Goal: Book appointment/travel/reservation

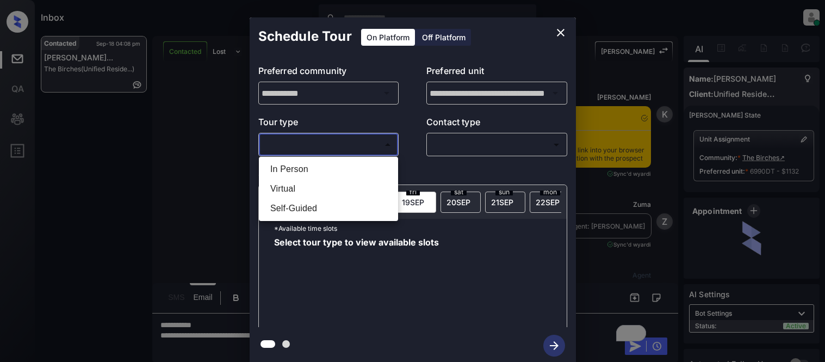
click at [309, 162] on li "In Person" at bounding box center [329, 169] width 134 height 20
type input "********"
click at [469, 159] on div at bounding box center [412, 181] width 825 height 362
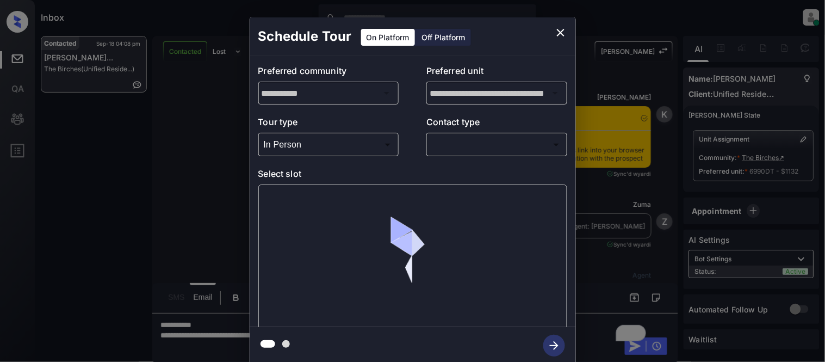
click at [470, 147] on body "Inbox Kristina Cataag Online Set yourself offline Set yourself on break Profile…" at bounding box center [412, 181] width 825 height 362
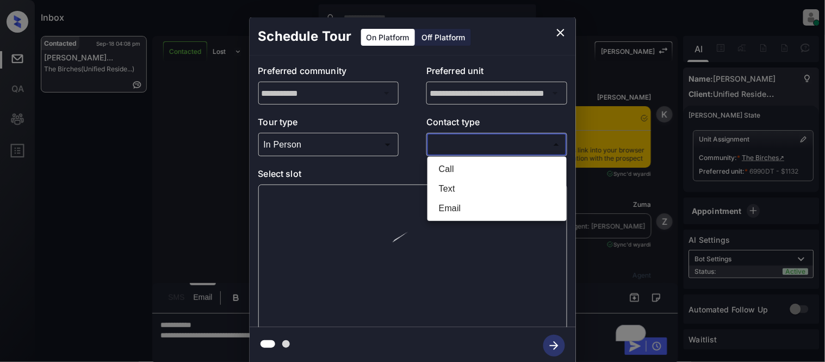
scroll to position [987, 0]
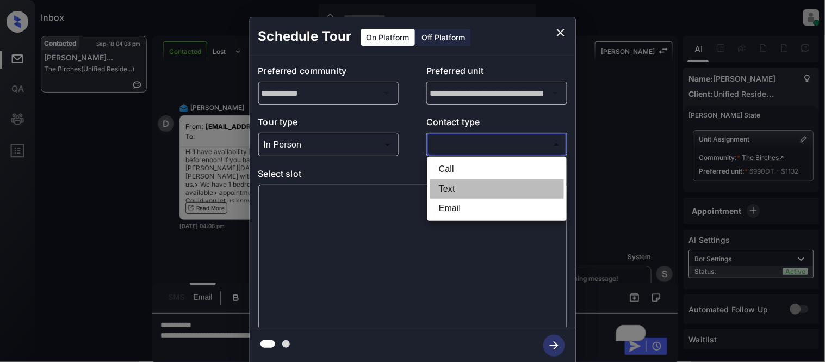
click at [455, 186] on li "Text" at bounding box center [497, 189] width 134 height 20
type input "****"
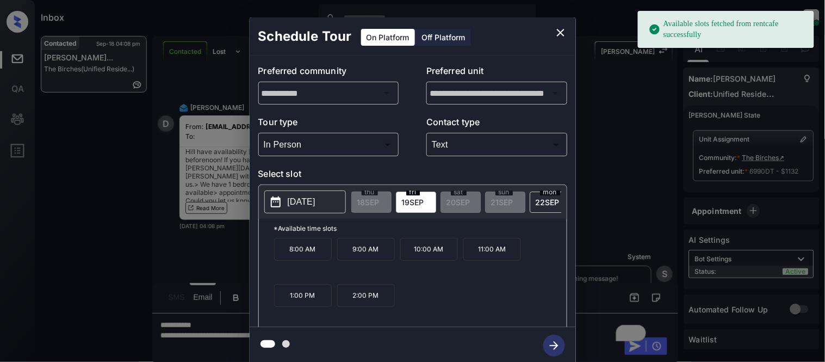
click at [316, 194] on button "2025-09-19" at bounding box center [305, 201] width 82 height 23
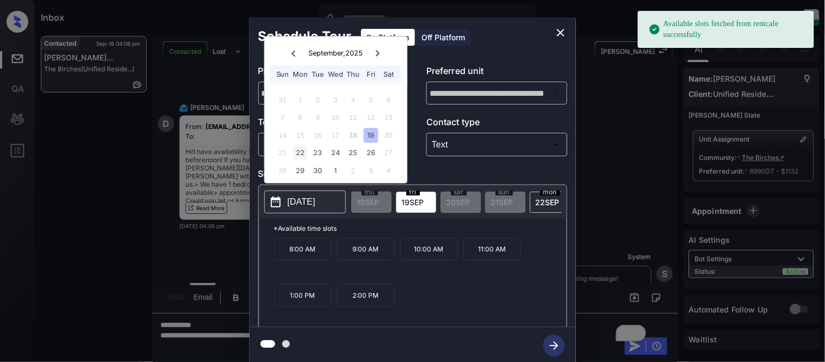
click at [294, 159] on div "22" at bounding box center [300, 153] width 15 height 15
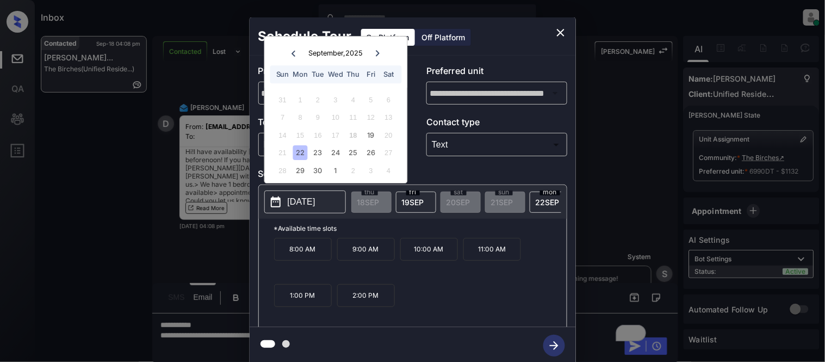
click at [223, 207] on div "**********" at bounding box center [412, 190] width 825 height 381
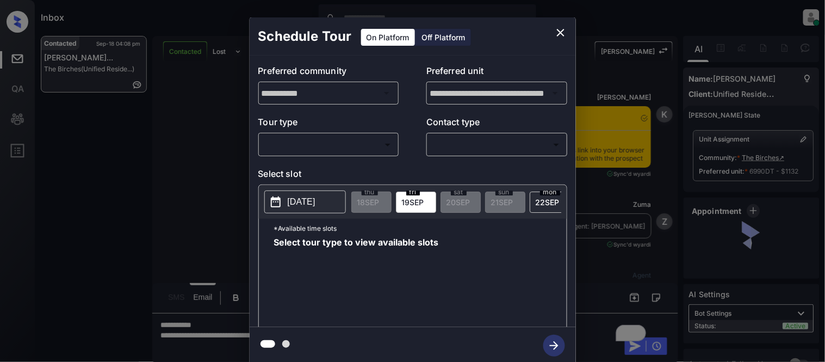
scroll to position [987, 0]
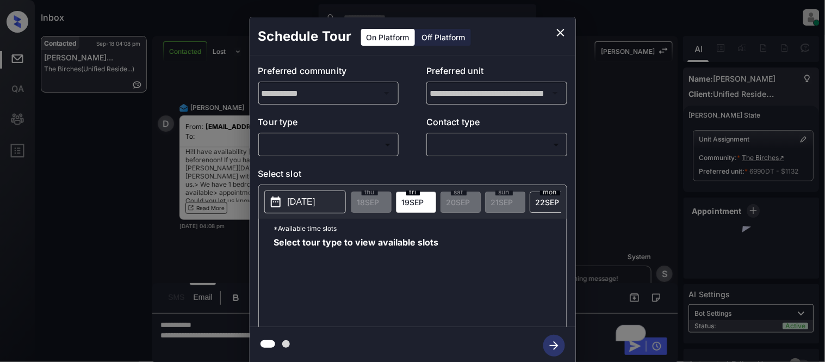
drag, startPoint x: 359, startPoint y: 158, endPoint x: 351, endPoint y: 140, distance: 19.2
click at [355, 153] on div "**********" at bounding box center [413, 192] width 326 height 272
click at [351, 140] on body "Inbox Kristina Cataag Online Set yourself offline Set yourself on break Profile…" at bounding box center [412, 181] width 825 height 362
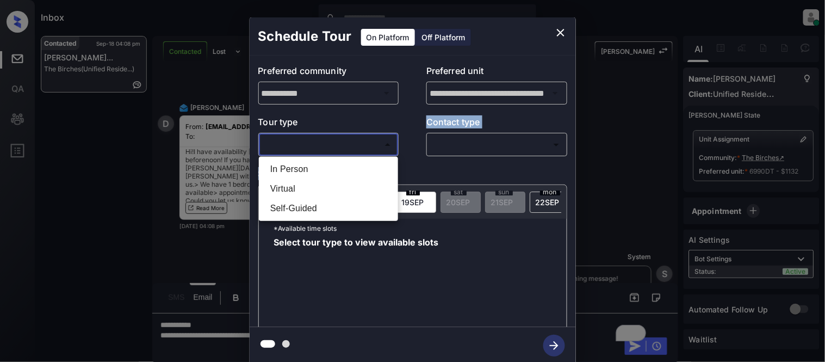
click at [334, 167] on li "In Person" at bounding box center [329, 169] width 134 height 20
type input "********"
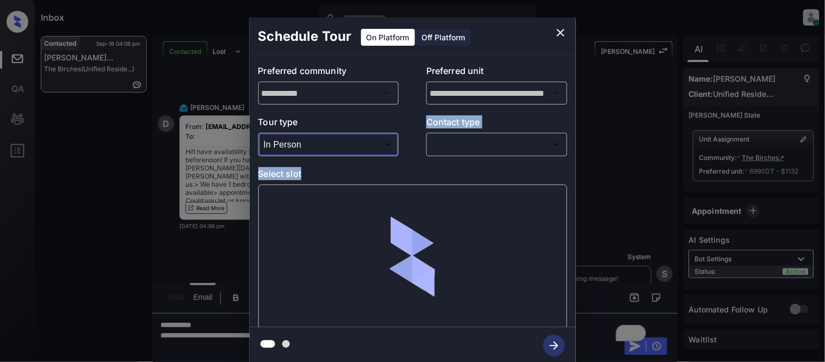
click at [466, 155] on div "​ ​" at bounding box center [497, 144] width 141 height 23
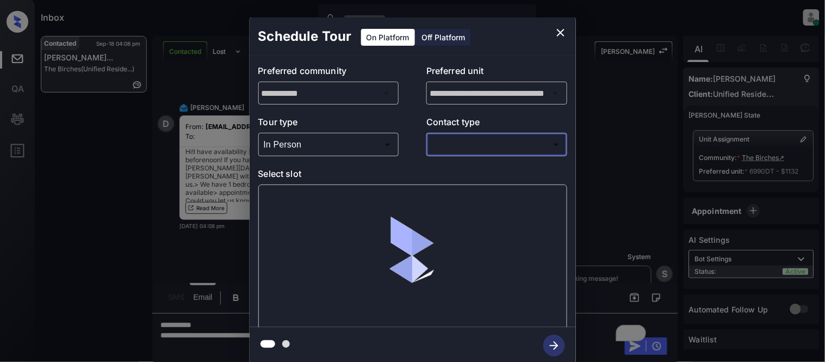
click at [458, 152] on body "Inbox Kristina Cataag Online Set yourself offline Set yourself on break Profile…" at bounding box center [412, 181] width 825 height 362
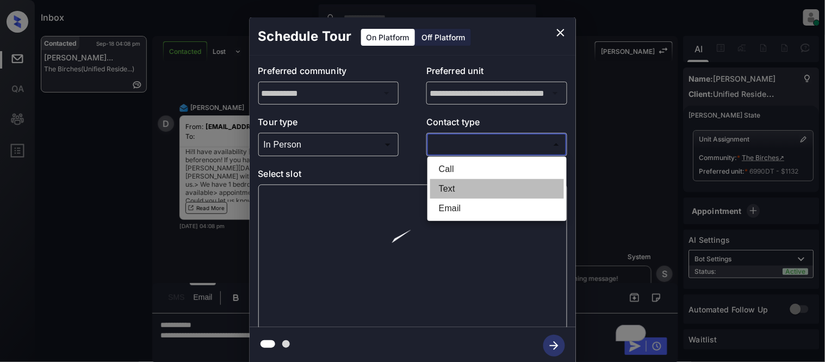
click at [457, 187] on li "Text" at bounding box center [497, 189] width 134 height 20
type input "****"
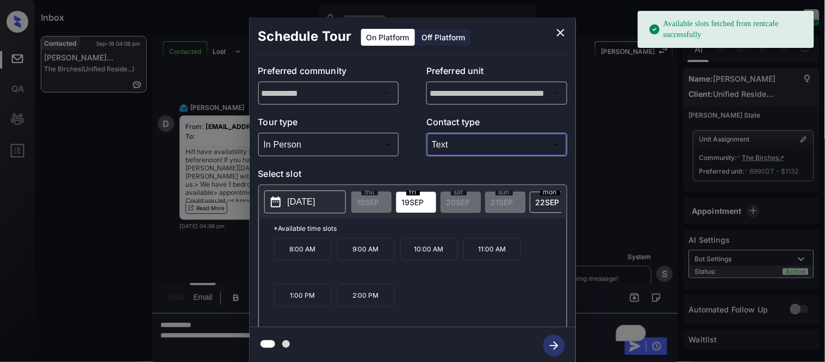
click at [316, 200] on p "2025-09-19" at bounding box center [302, 201] width 28 height 13
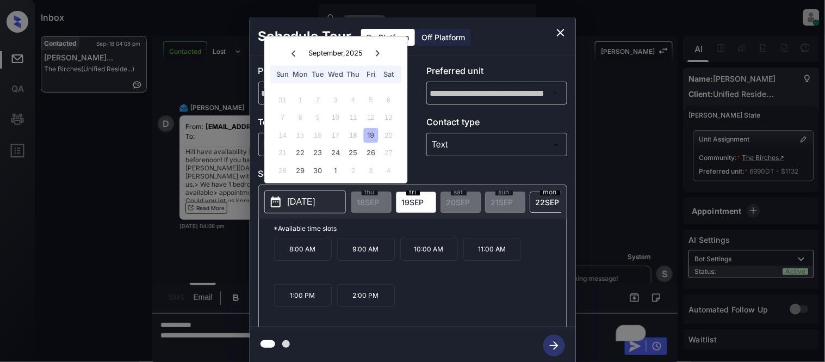
click at [556, 36] on icon "close" at bounding box center [561, 32] width 13 height 13
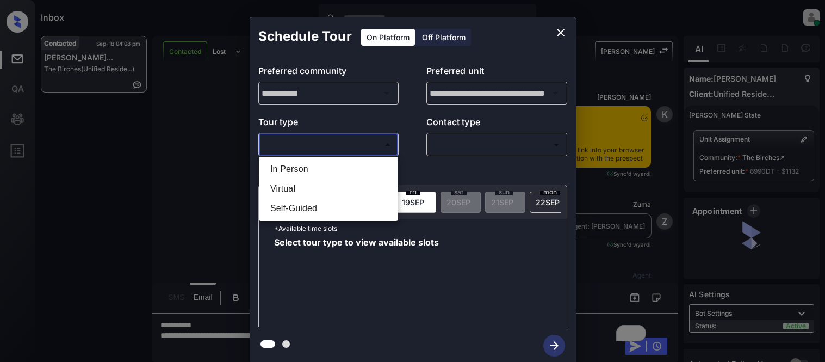
click at [329, 138] on body "Inbox [PERSON_NAME] Cataag Online Set yourself offline Set yourself on break Pr…" at bounding box center [412, 181] width 825 height 362
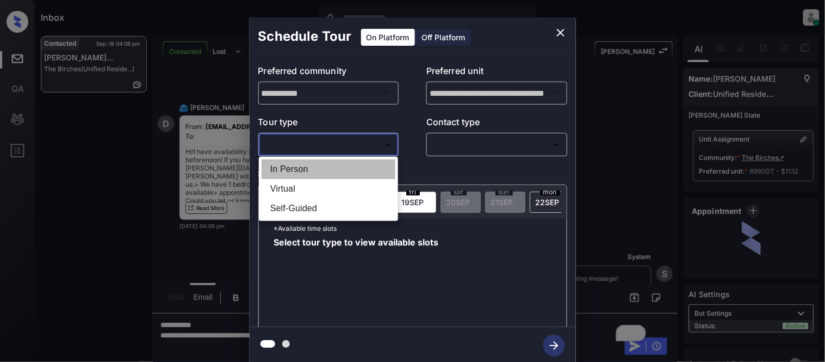
click at [298, 171] on li "In Person" at bounding box center [329, 169] width 134 height 20
type input "********"
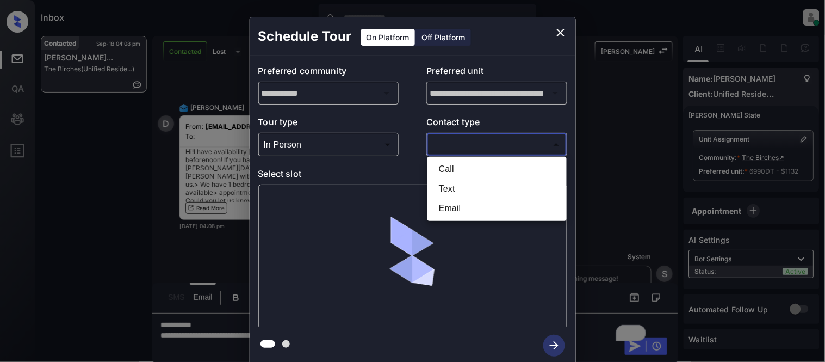
click at [480, 151] on body "Inbox [PERSON_NAME] Cataag Online Set yourself offline Set yourself on break Pr…" at bounding box center [412, 181] width 825 height 362
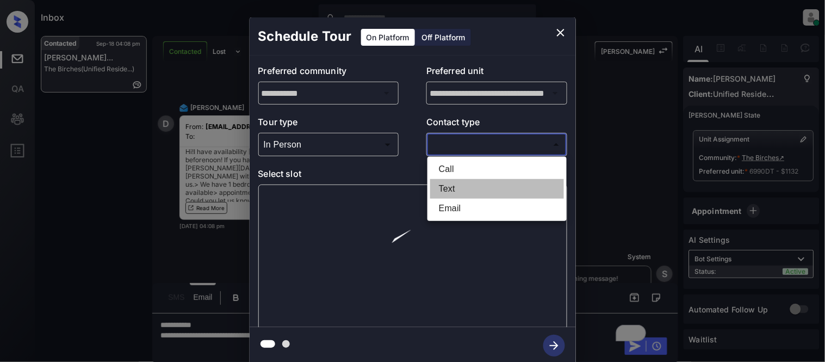
click at [452, 183] on li "Text" at bounding box center [497, 189] width 134 height 20
type input "****"
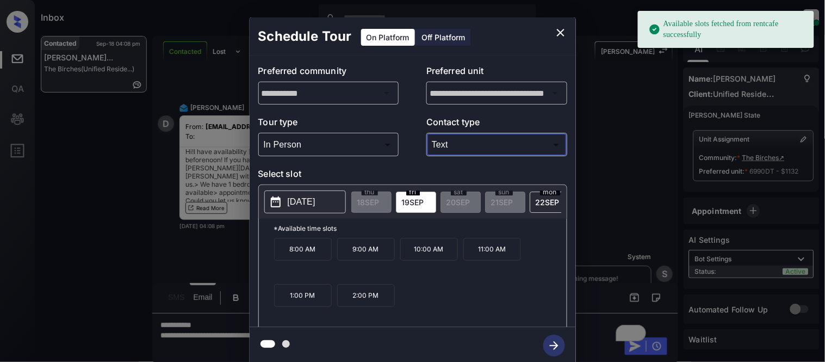
click at [291, 205] on p "2025-09-19" at bounding box center [302, 201] width 28 height 13
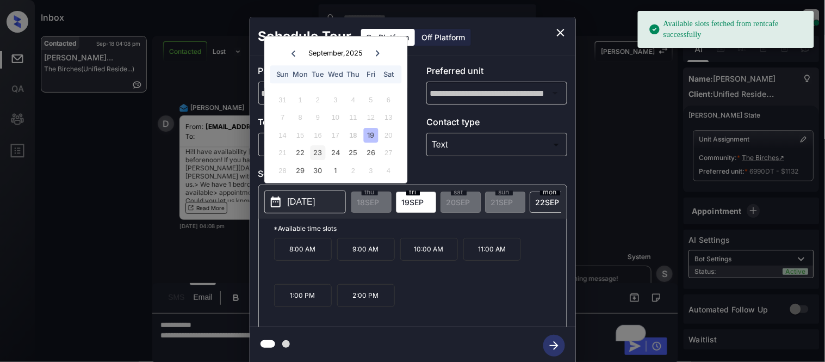
click at [316, 156] on div "23" at bounding box center [318, 153] width 15 height 15
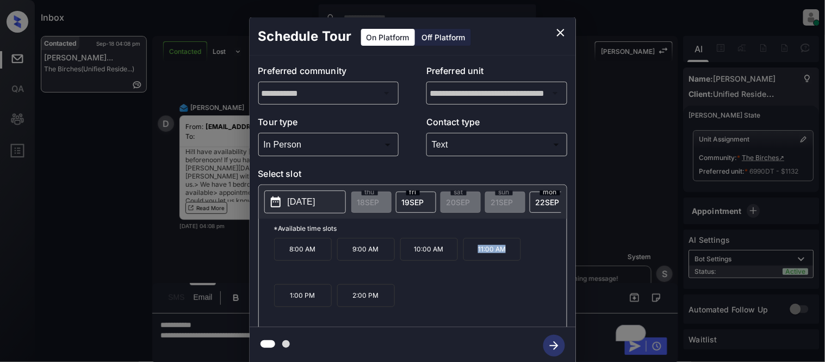
drag, startPoint x: 465, startPoint y: 258, endPoint x: 514, endPoint y: 257, distance: 49.0
click at [514, 257] on p "11:00 AM" at bounding box center [493, 249] width 58 height 23
copy p "11:00 AM"
click at [200, 329] on div "**********" at bounding box center [412, 190] width 825 height 381
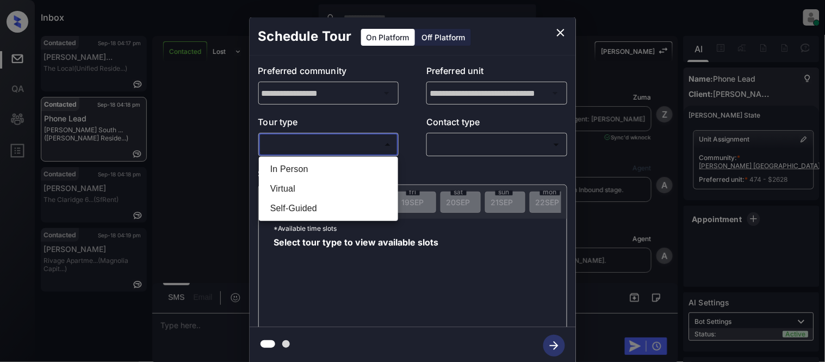
click at [287, 162] on li "In Person" at bounding box center [329, 169] width 134 height 20
type input "********"
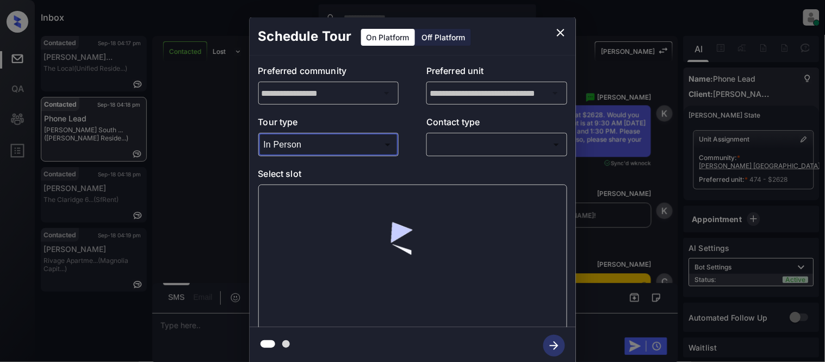
click at [472, 151] on body "Inbox Kristina Cataag Online Set yourself offline Set yourself on break Profile…" at bounding box center [412, 181] width 825 height 362
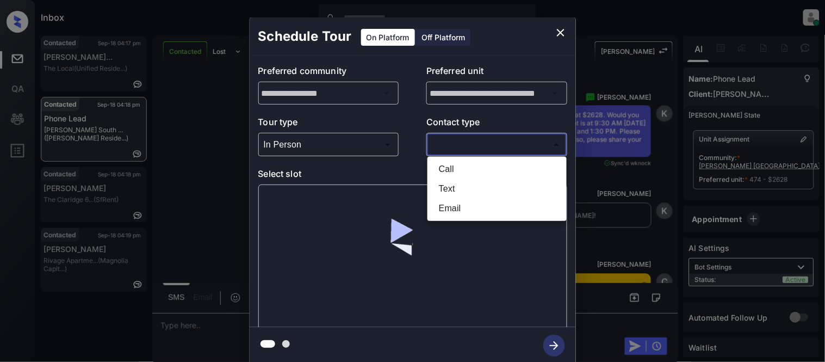
click at [458, 197] on li "Text" at bounding box center [497, 189] width 134 height 20
type input "****"
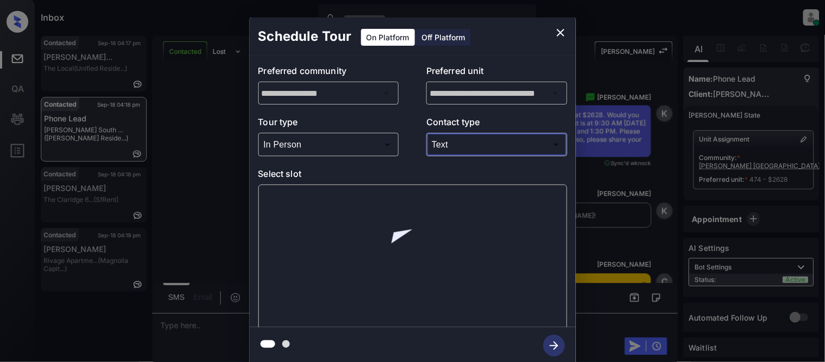
click at [294, 204] on div at bounding box center [412, 256] width 309 height 145
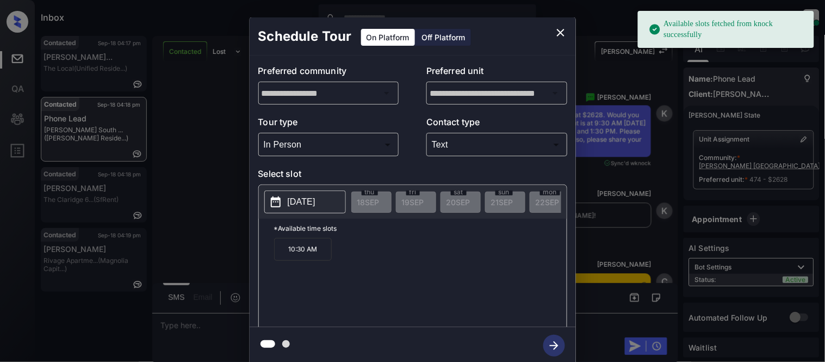
click at [294, 204] on p "2025-10-01" at bounding box center [302, 201] width 28 height 13
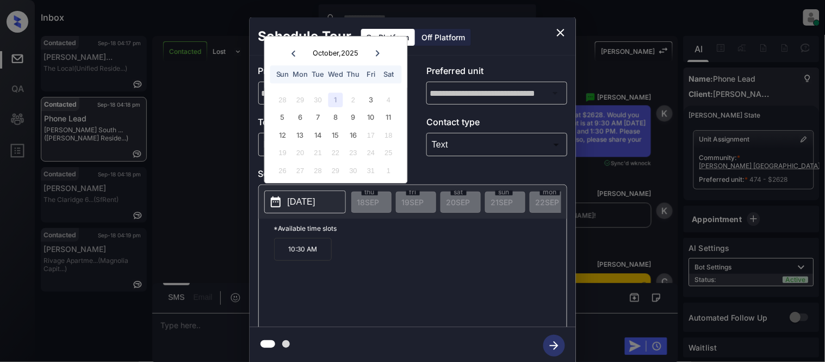
click at [562, 35] on icon "close" at bounding box center [561, 32] width 13 height 13
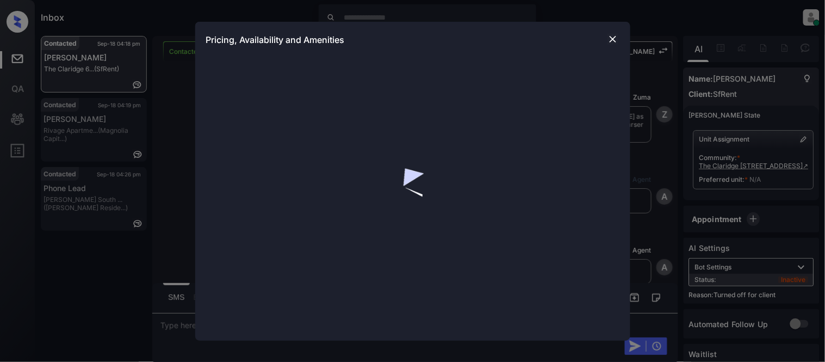
scroll to position [2053, 0]
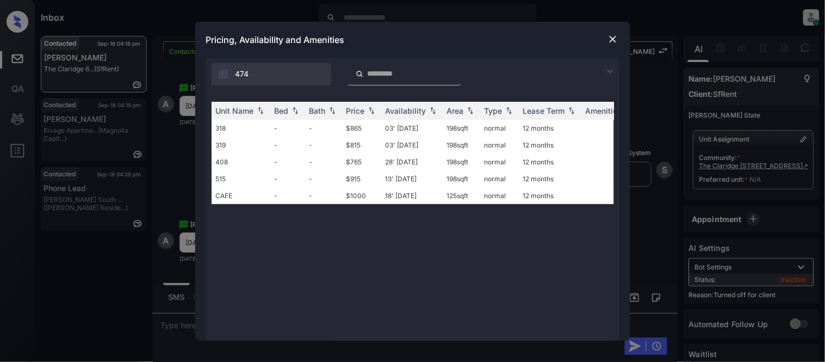
click at [356, 121] on td "$865" at bounding box center [361, 128] width 39 height 17
click at [396, 131] on td "03' Jan 19" at bounding box center [411, 128] width 61 height 17
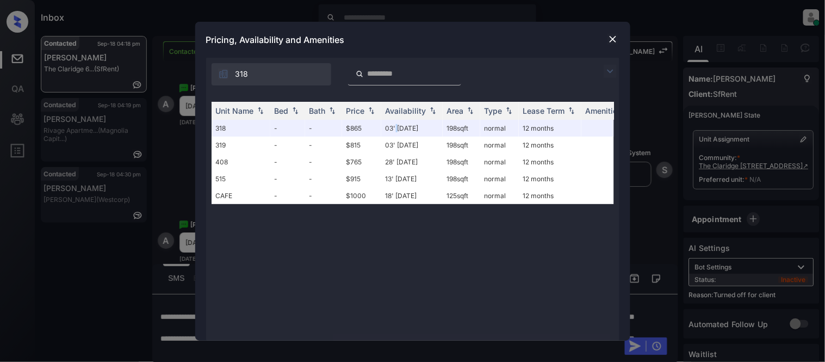
click at [613, 39] on img at bounding box center [613, 39] width 11 height 11
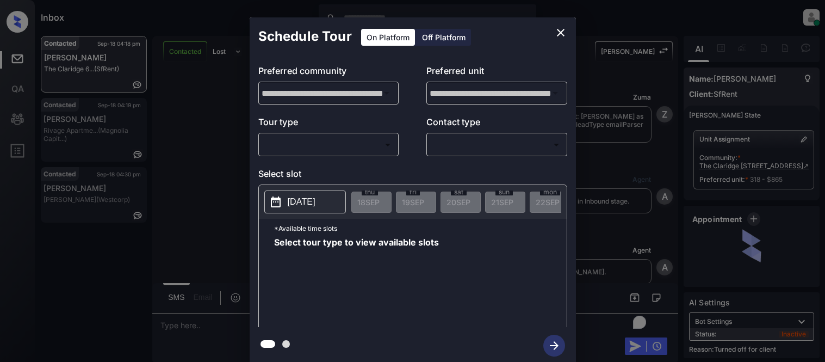
click at [457, 42] on div "Off Platform" at bounding box center [444, 37] width 54 height 17
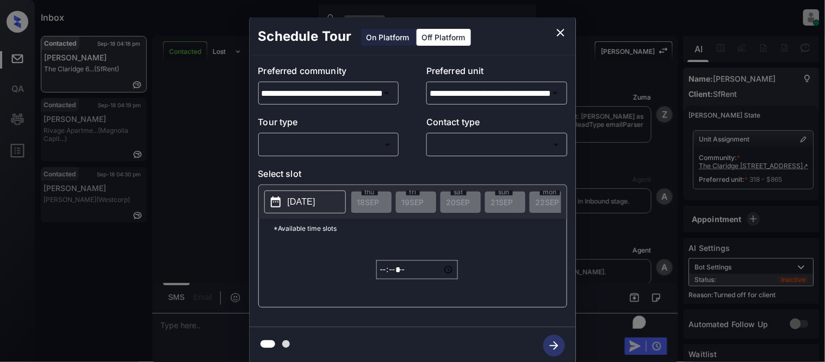
scroll to position [2053, 0]
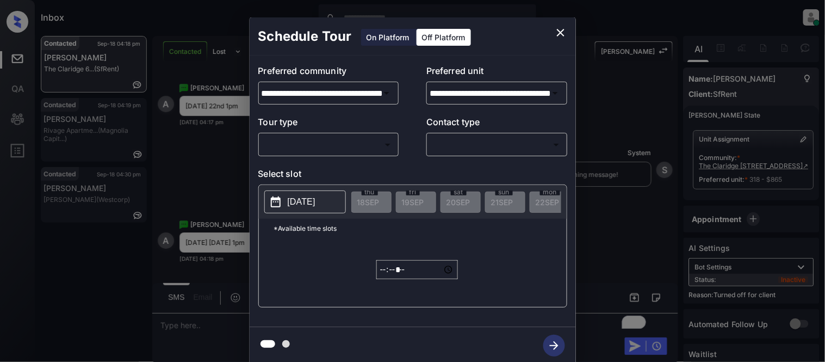
click at [349, 139] on body "Inbox [PERSON_NAME] Cataag Online Set yourself offline Set yourself on break Pr…" at bounding box center [412, 181] width 825 height 362
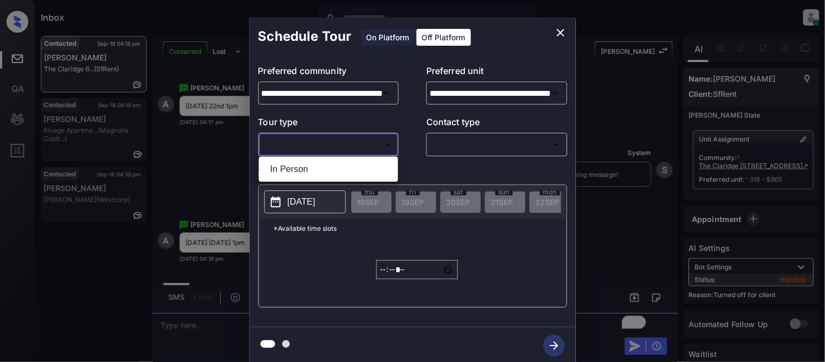
click at [311, 165] on li "In Person" at bounding box center [329, 169] width 134 height 20
type input "********"
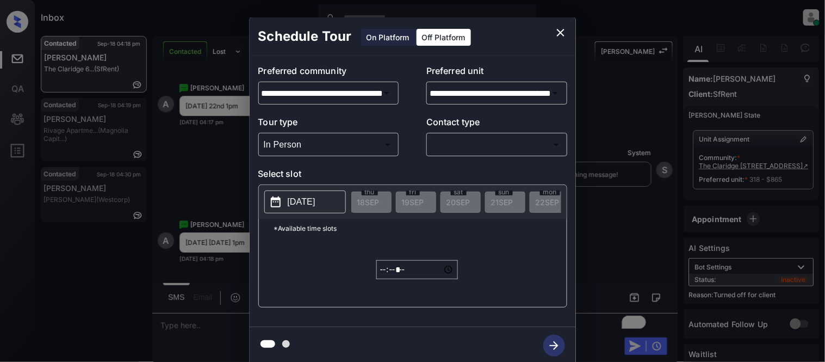
click at [474, 156] on div "​ ​" at bounding box center [497, 144] width 141 height 23
click at [470, 148] on body "Inbox Kristina Cataag Online Set yourself offline Set yourself on break Profile…" at bounding box center [412, 181] width 825 height 362
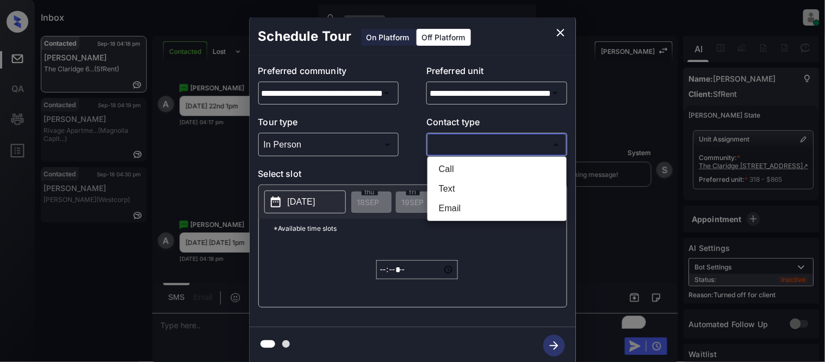
click at [450, 184] on li "Text" at bounding box center [497, 189] width 134 height 20
type input "****"
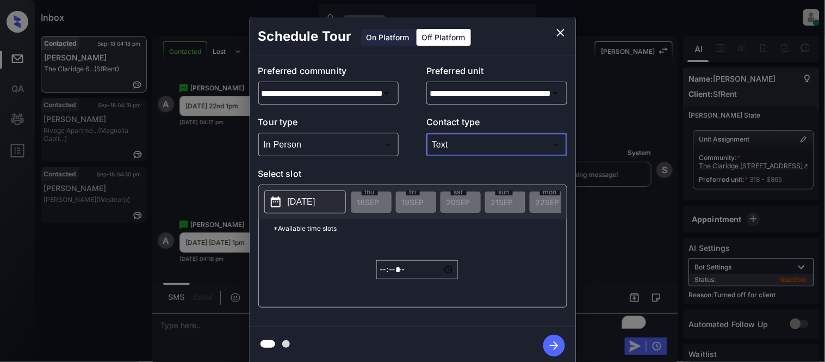
click at [300, 196] on p "2025-09-30" at bounding box center [302, 201] width 28 height 13
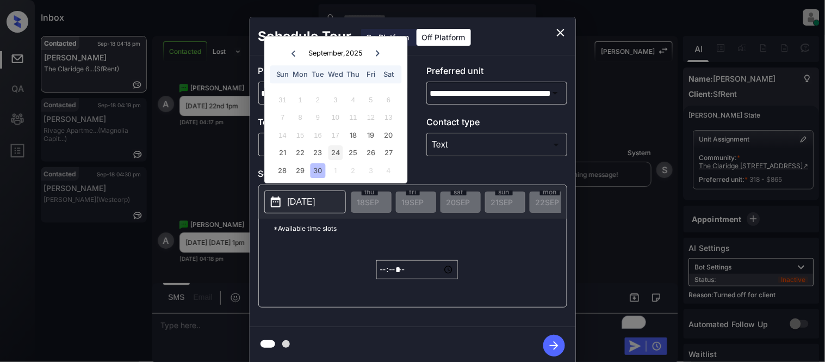
click at [341, 153] on div "24" at bounding box center [336, 153] width 15 height 15
click at [338, 155] on div "24" at bounding box center [336, 153] width 15 height 15
click at [316, 205] on p "2025-09-30" at bounding box center [302, 201] width 28 height 13
click at [381, 273] on input "*****" at bounding box center [418, 269] width 82 height 19
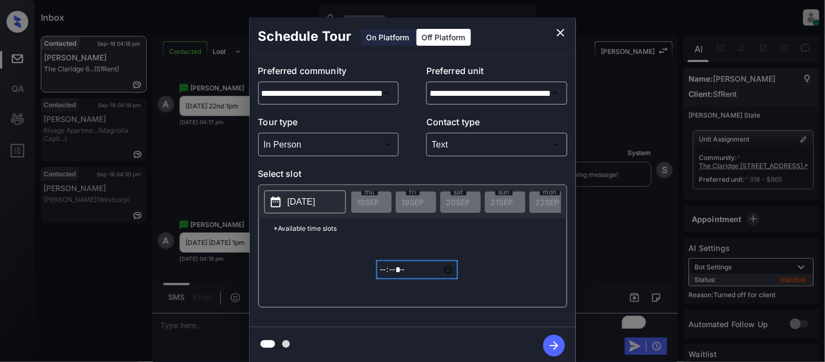
click at [398, 279] on input "*****" at bounding box center [418, 269] width 82 height 19
click at [420, 279] on input "*****" at bounding box center [418, 269] width 82 height 19
type input "*****"
click at [557, 347] on icon "button" at bounding box center [555, 346] width 22 height 22
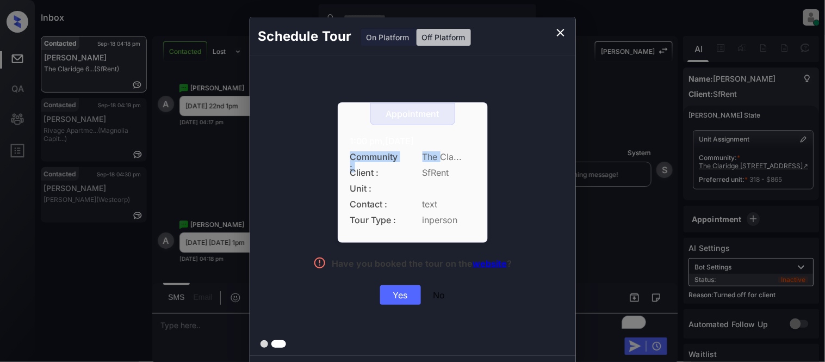
drag, startPoint x: 335, startPoint y: 149, endPoint x: 443, endPoint y: 147, distance: 108.3
click at [443, 147] on div "Appointment 1:00 pm,Wed,24-Sep-2025 Community : The Cla... Client : SfRent Unit…" at bounding box center [413, 203] width 244 height 202
drag, startPoint x: 432, startPoint y: 138, endPoint x: 317, endPoint y: 123, distance: 115.8
click at [317, 123] on div "Appointment 1:00 pm,Wed,24-Sep-2025 Community : The Cla... Client : SfRent Unit…" at bounding box center [413, 203] width 244 height 202
click at [403, 296] on div "Yes" at bounding box center [400, 295] width 41 height 20
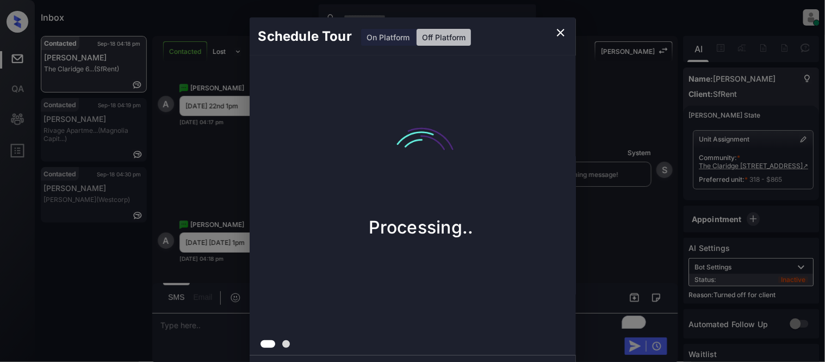
click at [588, 217] on div "Schedule Tour On Platform Off Platform Processing.." at bounding box center [412, 190] width 825 height 381
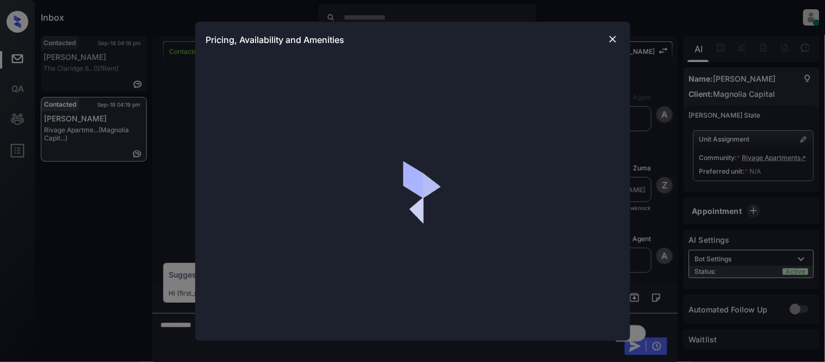
scroll to position [605, 0]
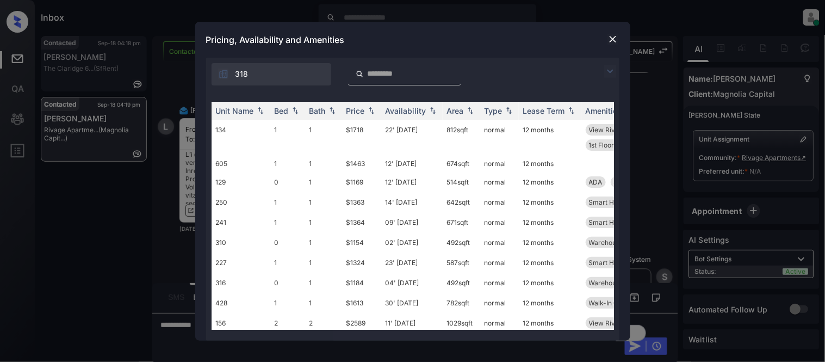
click at [605, 66] on img at bounding box center [610, 71] width 13 height 13
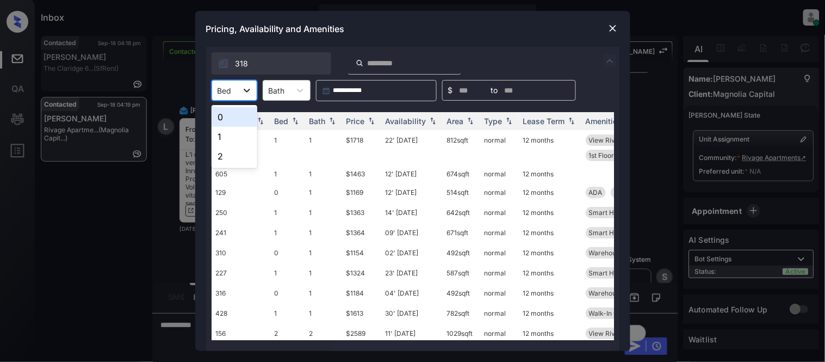
click at [247, 81] on div at bounding box center [247, 91] width 20 height 20
click at [232, 113] on div "0" at bounding box center [235, 117] width 46 height 20
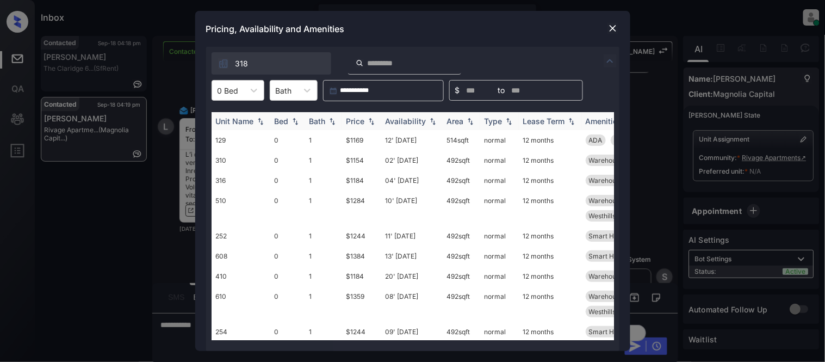
click at [353, 113] on th "Price" at bounding box center [361, 121] width 39 height 18
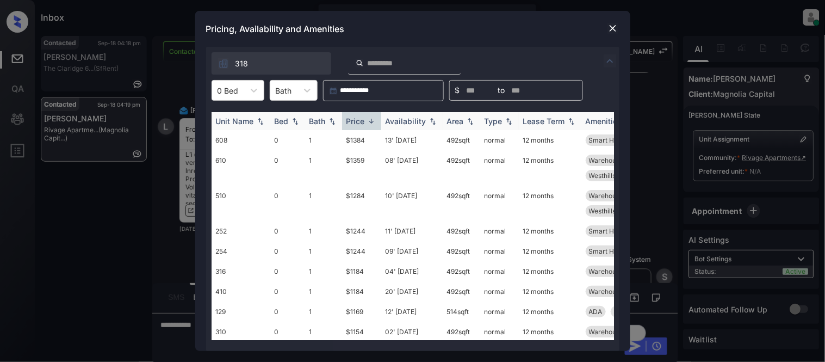
click at [353, 113] on th "Price" at bounding box center [361, 121] width 39 height 18
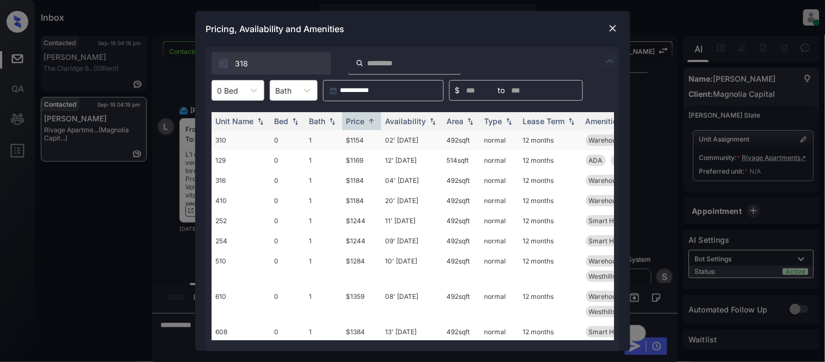
click at [408, 138] on td "02' Aug 25" at bounding box center [411, 140] width 61 height 20
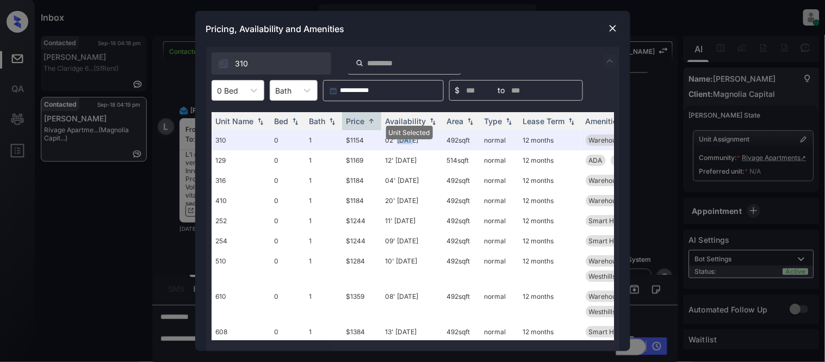
click at [610, 30] on img at bounding box center [613, 28] width 11 height 11
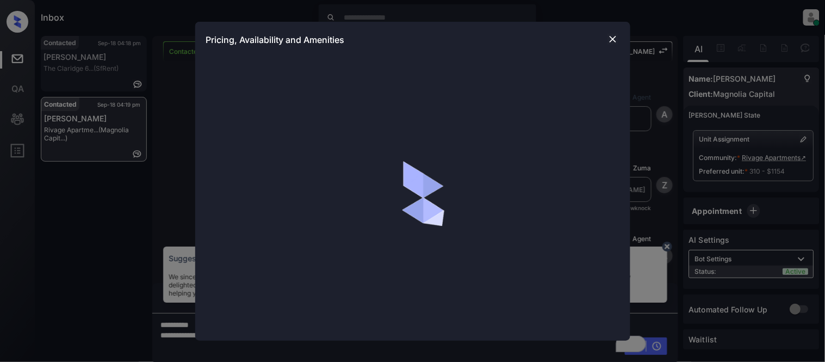
scroll to position [605, 0]
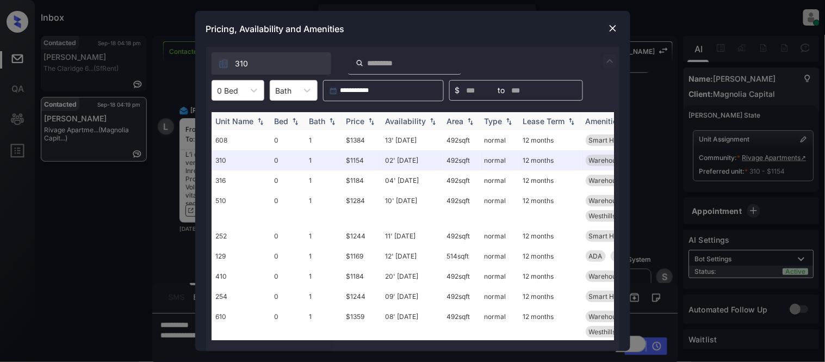
click at [353, 124] on div "Price" at bounding box center [356, 120] width 19 height 9
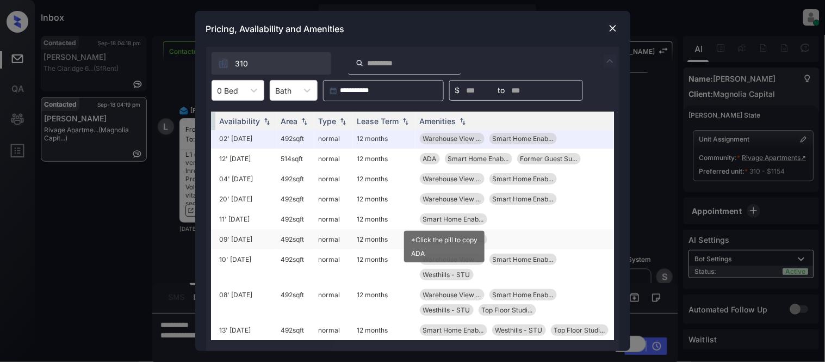
scroll to position [25, 175]
click at [249, 88] on icon at bounding box center [254, 90] width 11 height 11
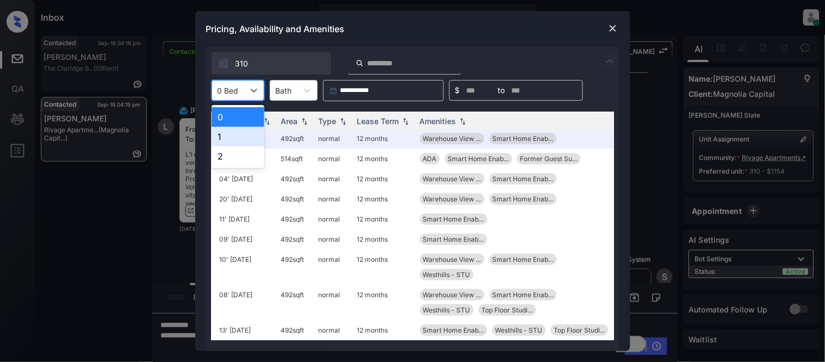
click at [245, 134] on div "1" at bounding box center [238, 137] width 53 height 20
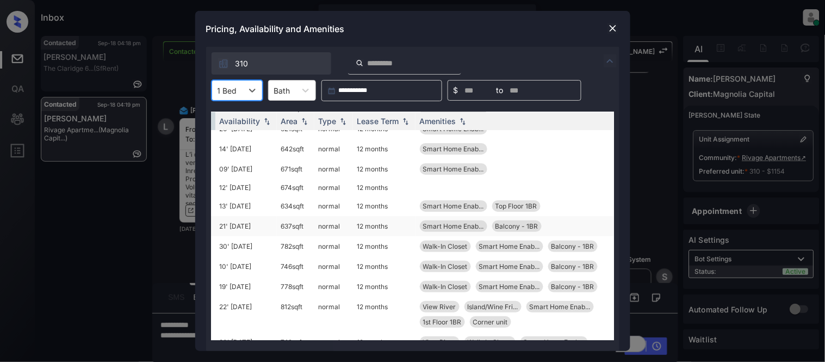
scroll to position [16, 175]
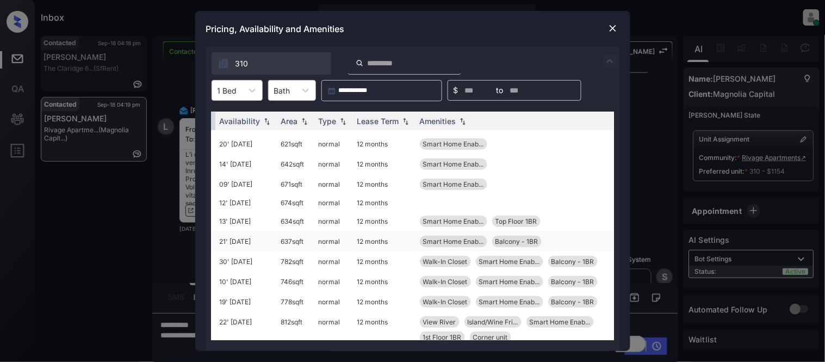
click at [361, 242] on td "12 months" at bounding box center [384, 241] width 63 height 20
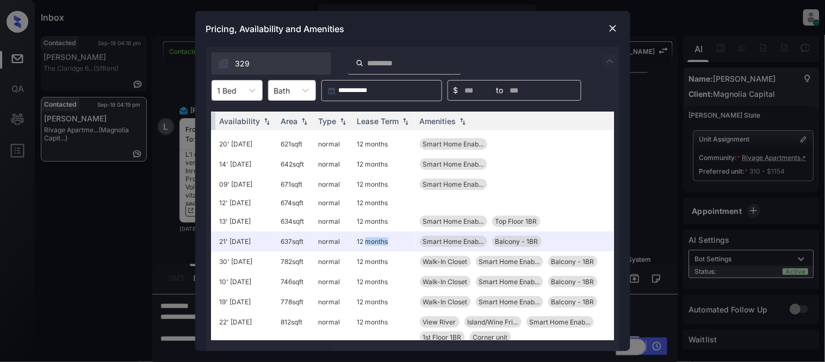
click at [613, 29] on img at bounding box center [613, 28] width 11 height 11
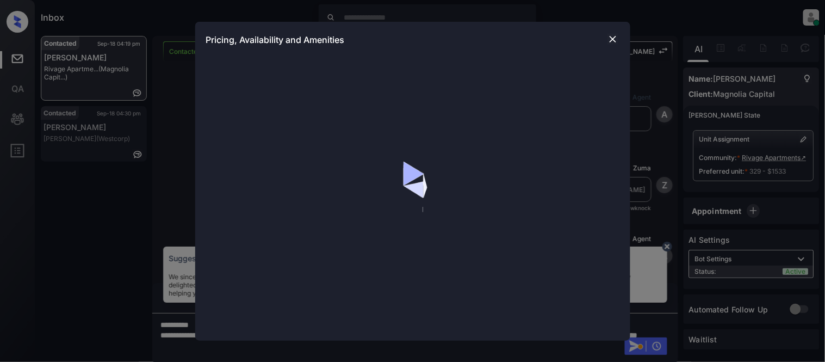
scroll to position [605, 0]
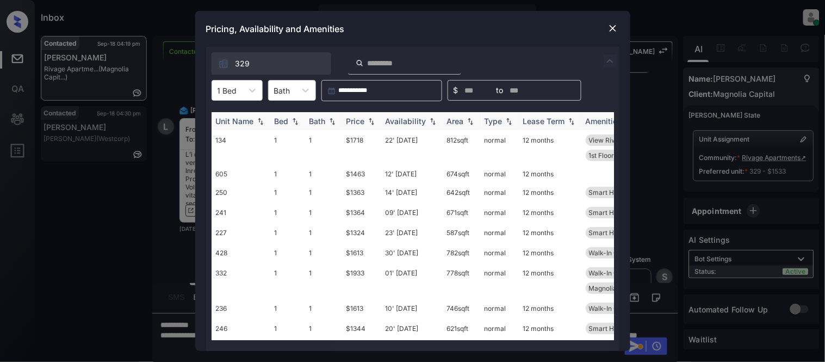
click at [365, 118] on div "Price" at bounding box center [356, 120] width 19 height 9
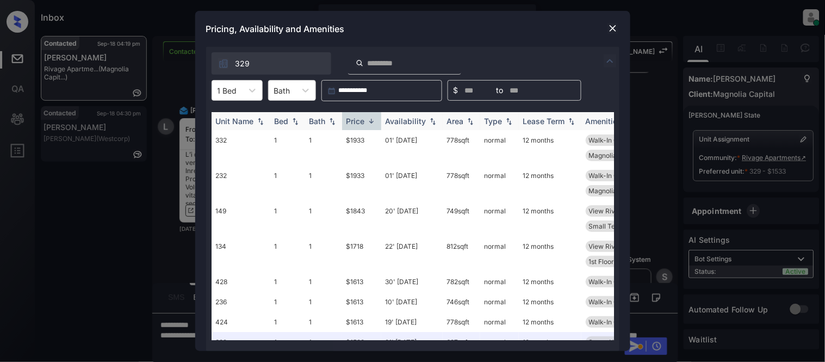
click at [365, 118] on div "Price" at bounding box center [356, 120] width 19 height 9
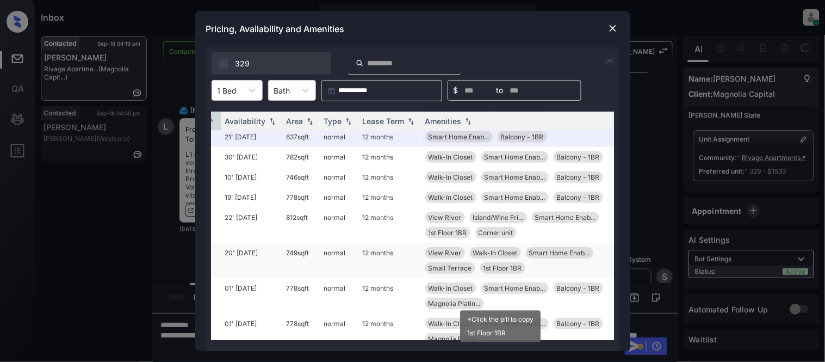
scroll to position [60, 161]
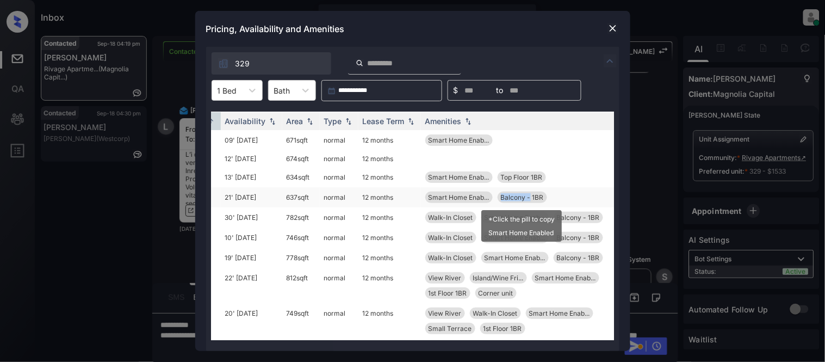
drag, startPoint x: 498, startPoint y: 195, endPoint x: 529, endPoint y: 199, distance: 30.8
click at [529, 199] on div "Balcony - 1BR" at bounding box center [523, 197] width 50 height 11
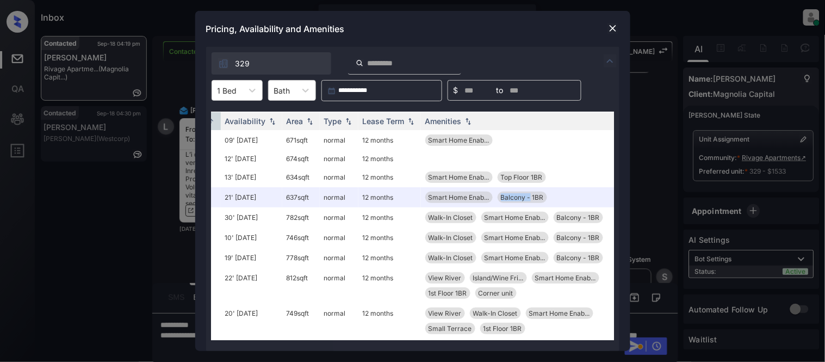
click at [612, 29] on img at bounding box center [613, 28] width 11 height 11
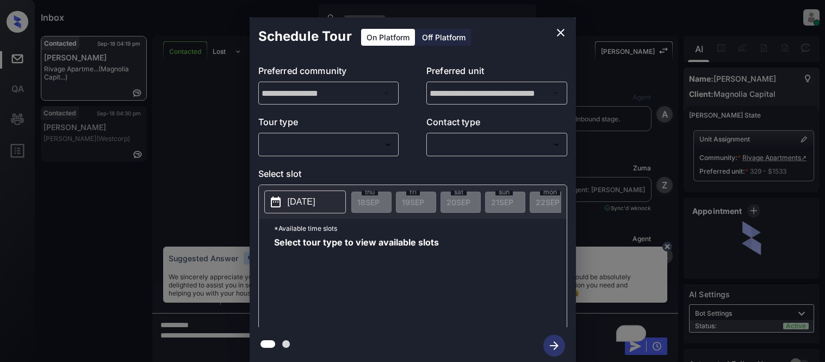
click at [350, 140] on body "Inbox [PERSON_NAME] Cataag Online Set yourself offline Set yourself on break Pr…" at bounding box center [412, 181] width 825 height 362
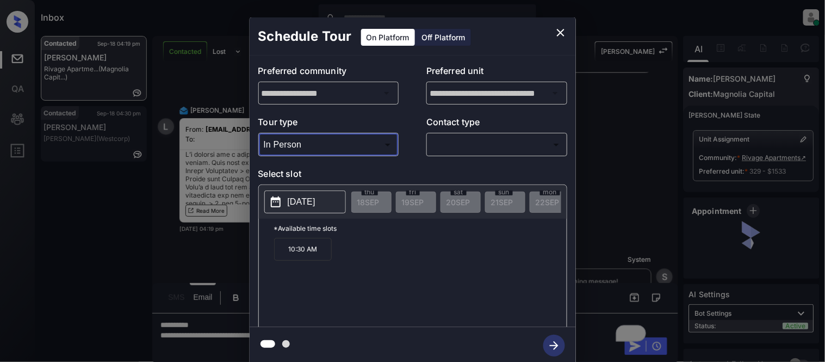
type input "********"
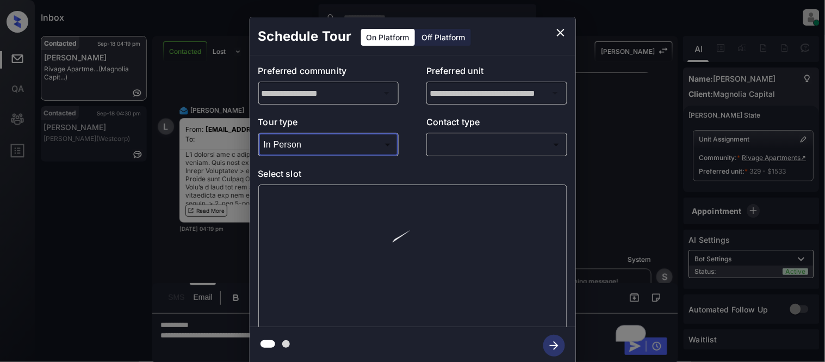
click at [496, 134] on div "​ ​" at bounding box center [497, 144] width 141 height 23
click at [488, 154] on div "​ ​" at bounding box center [497, 144] width 141 height 23
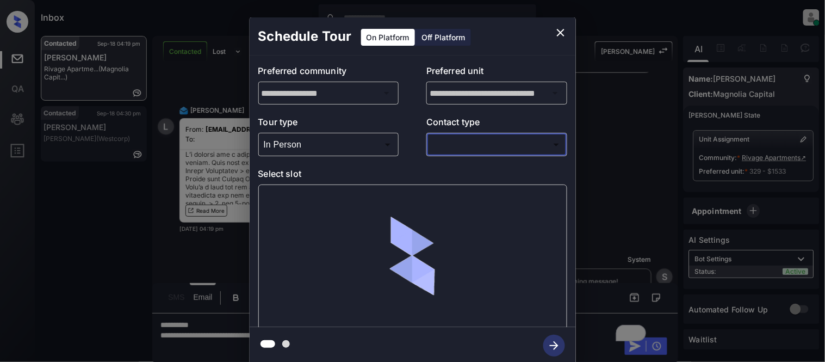
click at [455, 143] on body "Inbox Kristina Cataag Online Set yourself offline Set yourself on break Profile…" at bounding box center [412, 181] width 825 height 362
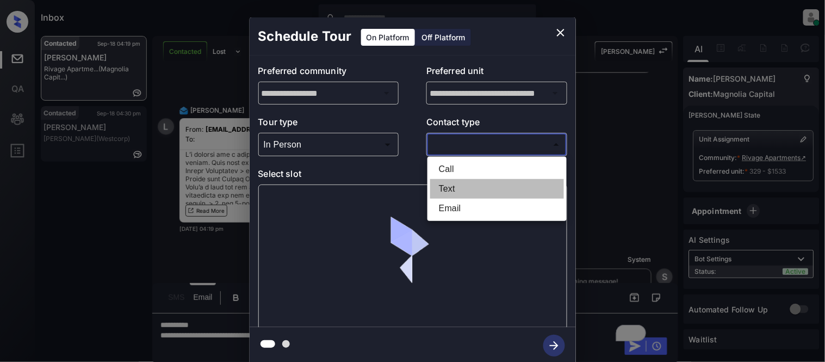
click at [439, 196] on li "Text" at bounding box center [497, 189] width 134 height 20
type input "****"
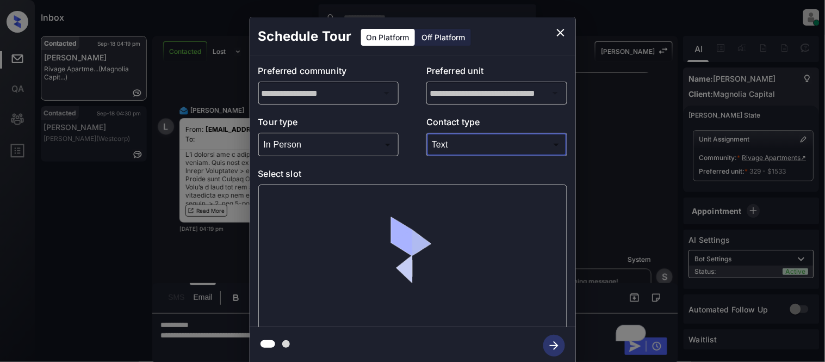
click at [312, 220] on div at bounding box center [412, 256] width 309 height 145
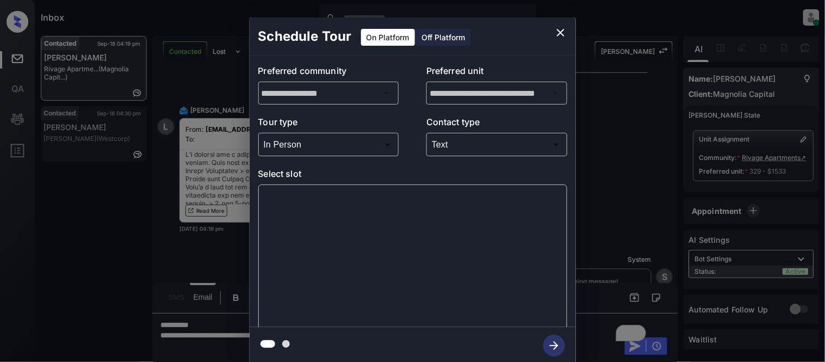
click at [295, 199] on div at bounding box center [412, 256] width 309 height 145
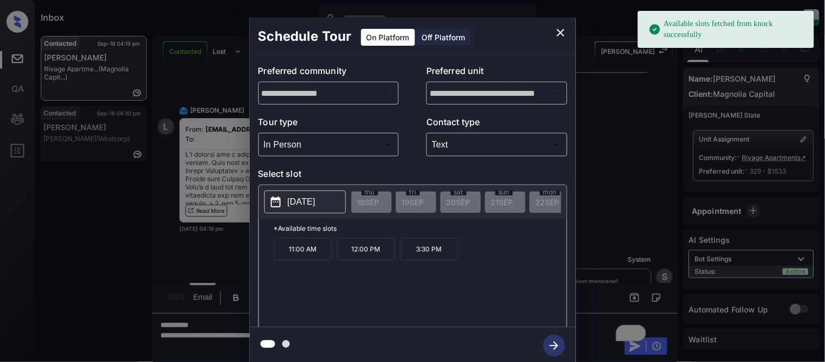
click at [291, 199] on p "2025-10-02" at bounding box center [302, 201] width 28 height 13
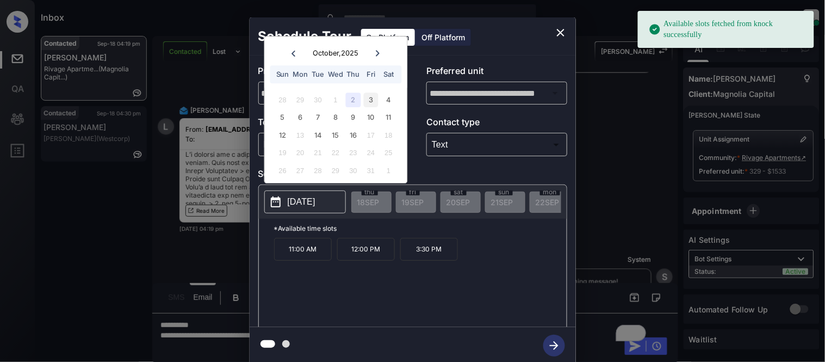
click at [366, 101] on div "3" at bounding box center [371, 100] width 15 height 15
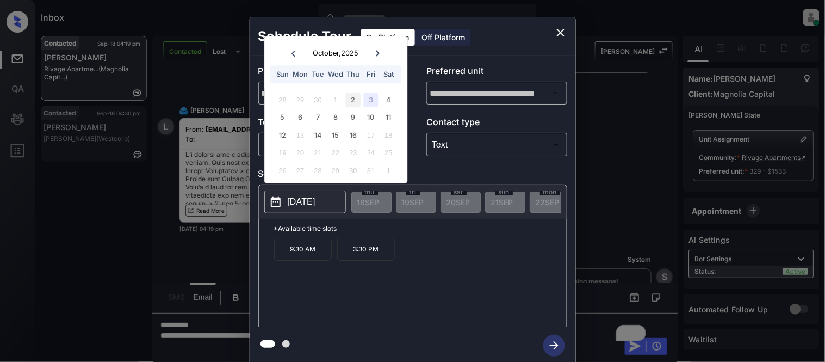
click at [353, 101] on div "2" at bounding box center [353, 100] width 15 height 15
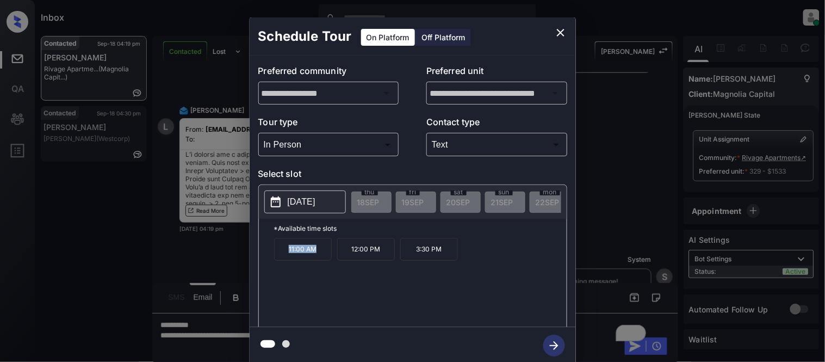
drag, startPoint x: 284, startPoint y: 251, endPoint x: 321, endPoint y: 251, distance: 37.6
click at [321, 251] on p "11:00 AM" at bounding box center [303, 249] width 58 height 23
copy p "11:00 AM"
click at [211, 284] on div "**********" at bounding box center [412, 190] width 825 height 381
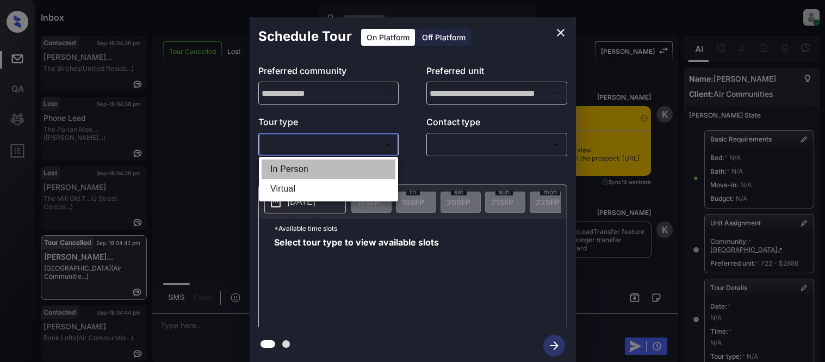
click at [283, 166] on li "In Person" at bounding box center [329, 169] width 134 height 20
click at [427, 145] on div at bounding box center [412, 181] width 825 height 362
type input "********"
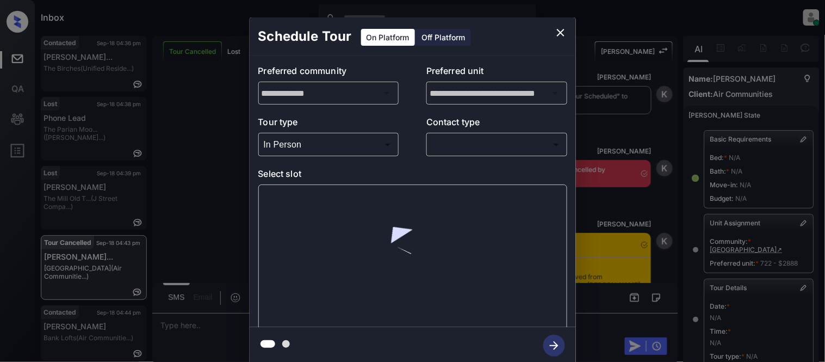
scroll to position [173, 0]
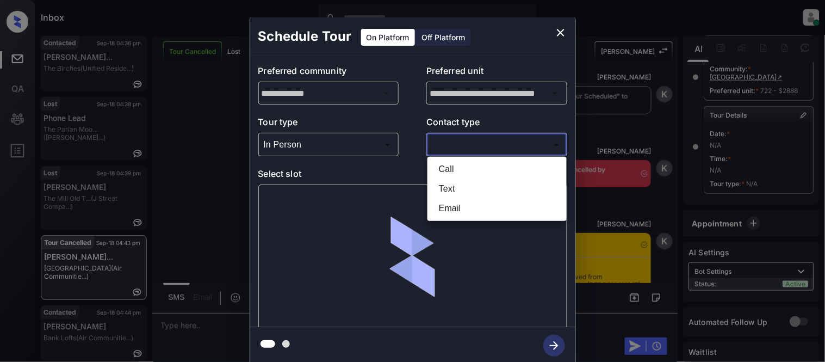
click at [464, 145] on body "Inbox [PERSON_NAME] Cataag Online Set yourself offline Set yourself on break Pr…" at bounding box center [412, 181] width 825 height 362
click at [453, 188] on li "Text" at bounding box center [497, 189] width 134 height 20
type input "****"
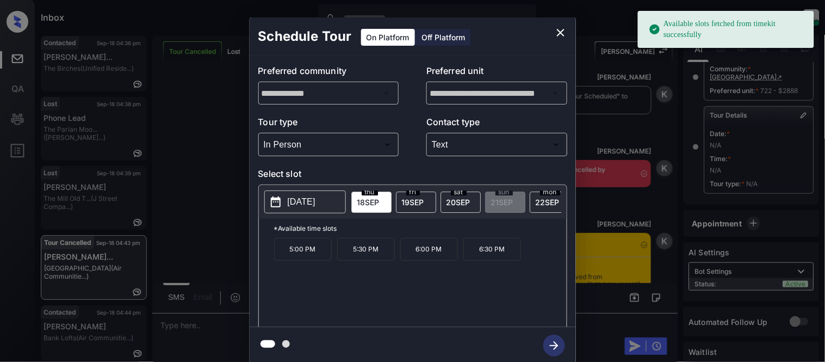
click at [404, 204] on span "19 SEP" at bounding box center [413, 202] width 22 height 9
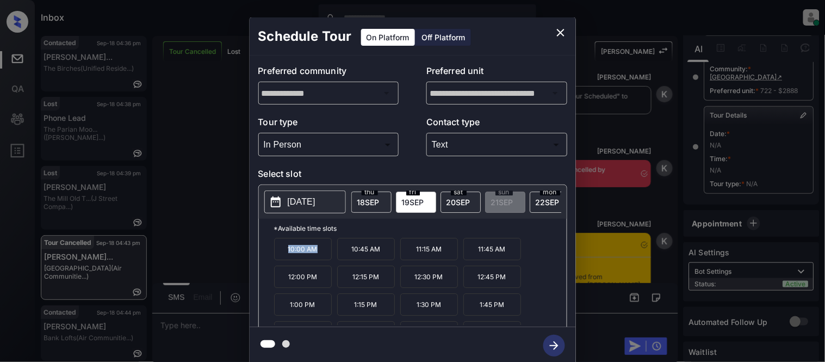
drag, startPoint x: 274, startPoint y: 261, endPoint x: 331, endPoint y: 261, distance: 56.6
click at [331, 260] on p "10:00 AM" at bounding box center [303, 249] width 58 height 22
copy p "10:00 AM"
click at [186, 323] on div "**********" at bounding box center [412, 190] width 825 height 381
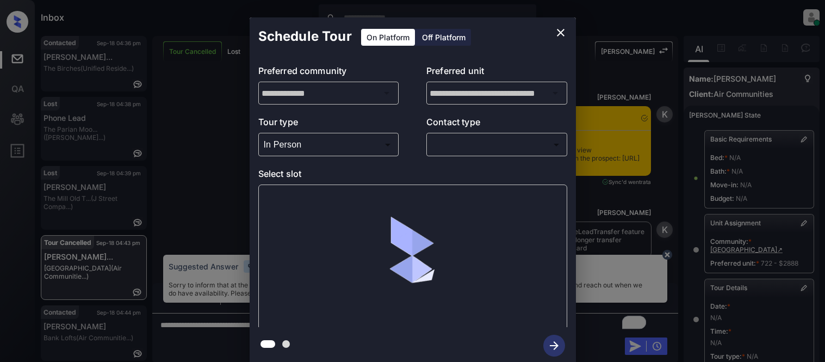
click at [475, 143] on div at bounding box center [412, 181] width 825 height 362
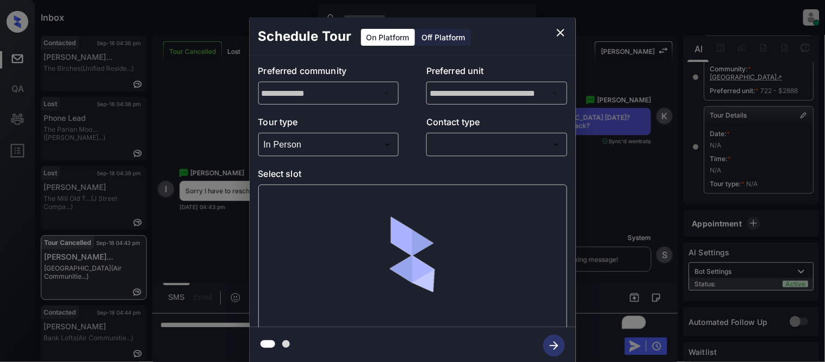
click at [456, 144] on body "Inbox Kristina Cataag Online Set yourself offline Set yourself on break Profile…" at bounding box center [412, 181] width 825 height 362
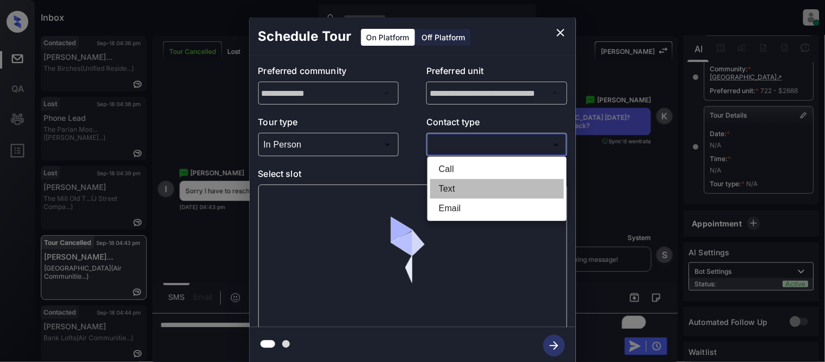
click at [452, 179] on li "Text" at bounding box center [497, 189] width 134 height 20
type input "****"
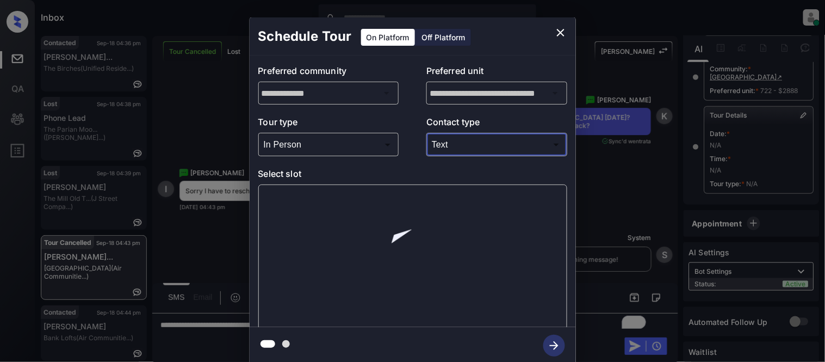
click at [264, 184] on div at bounding box center [412, 256] width 309 height 145
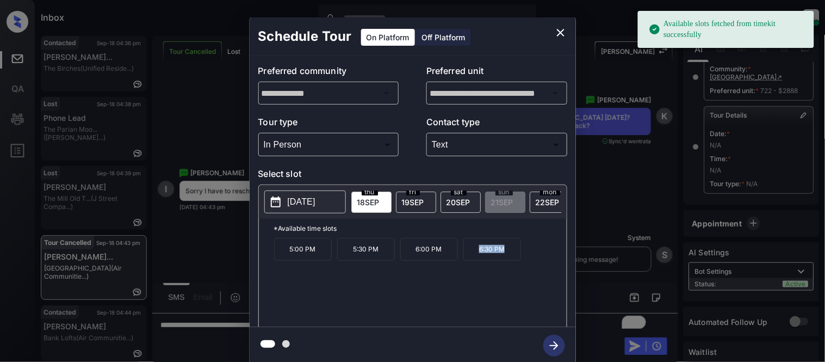
drag, startPoint x: 477, startPoint y: 259, endPoint x: 505, endPoint y: 262, distance: 27.9
click at [505, 261] on p "6:30 PM" at bounding box center [493, 249] width 58 height 23
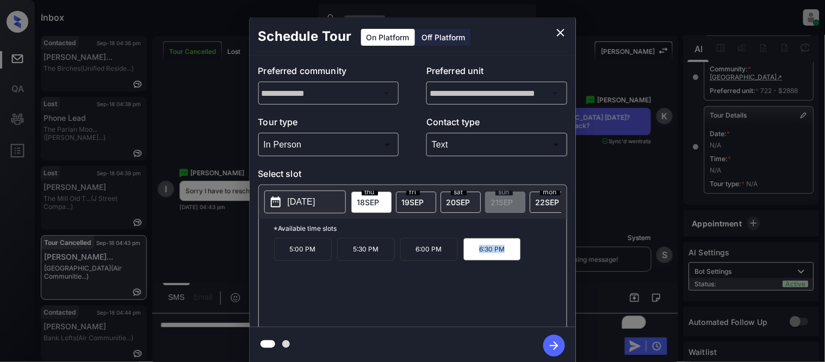
copy p "6:30 PM"
click at [232, 263] on div "**********" at bounding box center [412, 190] width 825 height 381
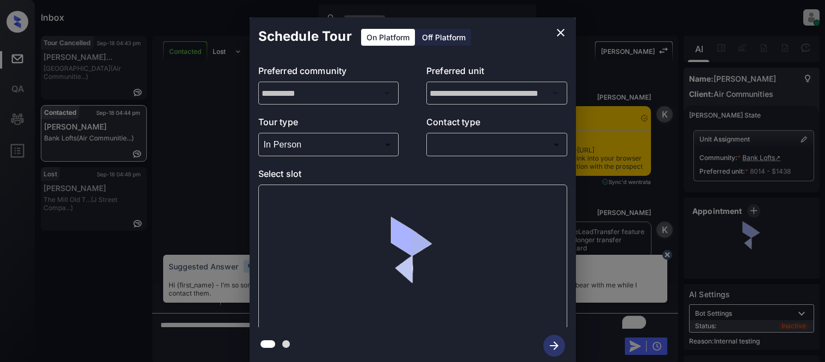
click at [475, 144] on div at bounding box center [412, 181] width 825 height 362
click at [466, 148] on body "Inbox [PERSON_NAME] Cataag Online Set yourself offline Set yourself on break Pr…" at bounding box center [412, 181] width 825 height 362
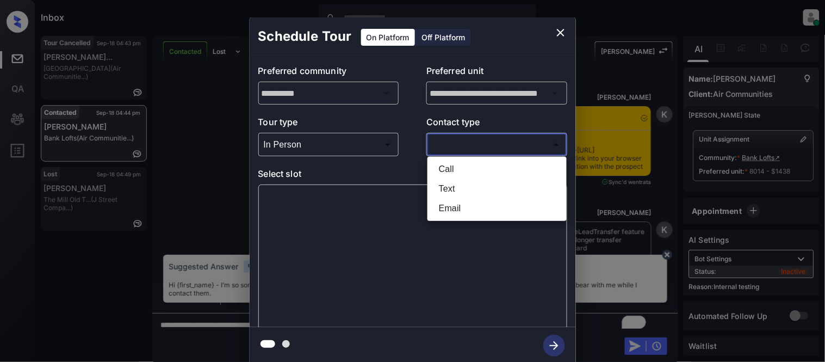
scroll to position [3, 0]
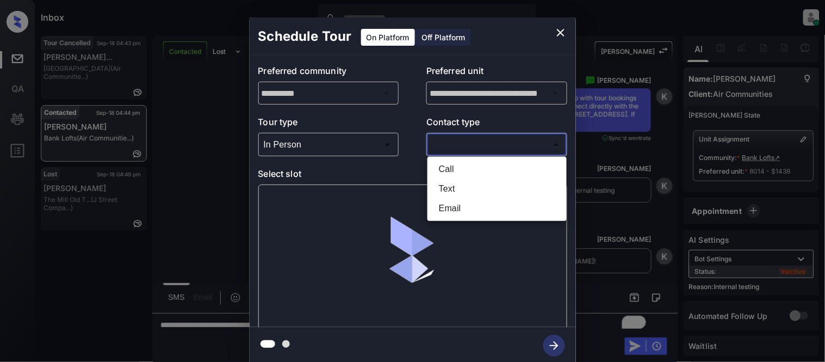
click at [472, 181] on li "Text" at bounding box center [497, 189] width 134 height 20
type input "****"
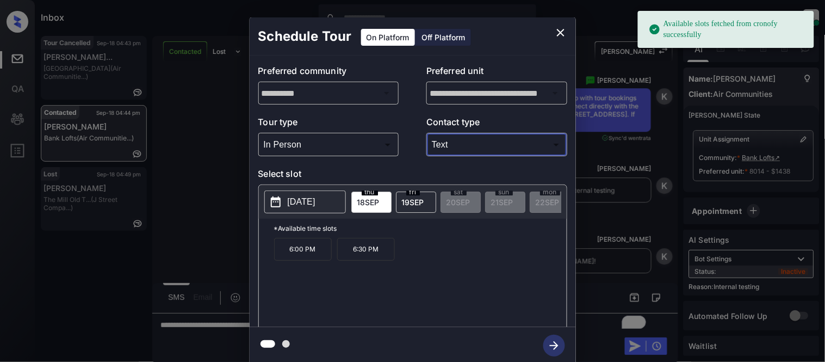
click at [288, 202] on p "[DATE]" at bounding box center [302, 201] width 28 height 13
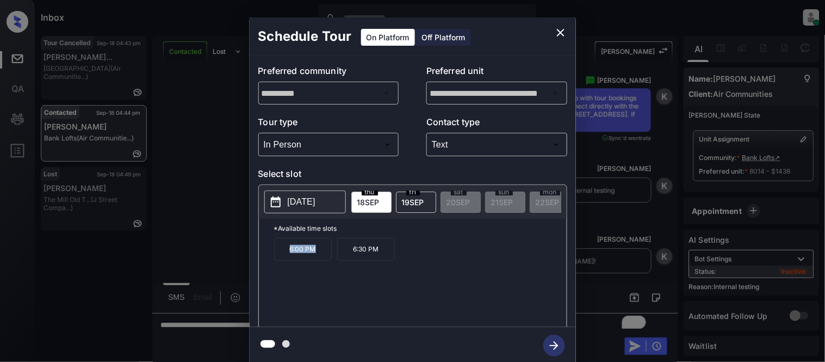
drag, startPoint x: 281, startPoint y: 253, endPoint x: 323, endPoint y: 260, distance: 42.4
click at [323, 260] on p "6:00 PM" at bounding box center [303, 249] width 58 height 23
copy p "6:00 PM"
click at [558, 36] on icon "close" at bounding box center [561, 32] width 13 height 13
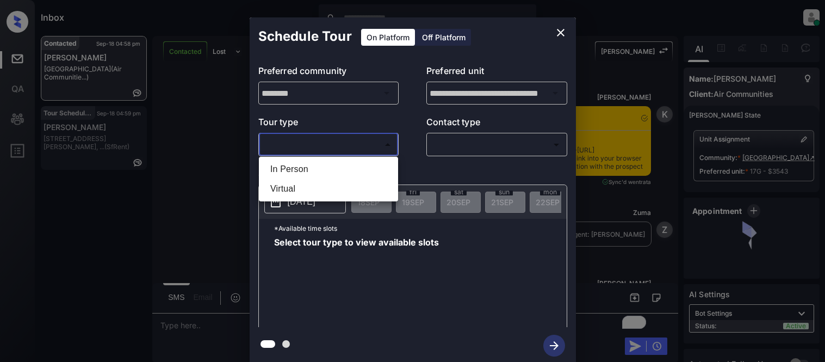
click at [281, 173] on li "In Person" at bounding box center [329, 169] width 134 height 20
type input "********"
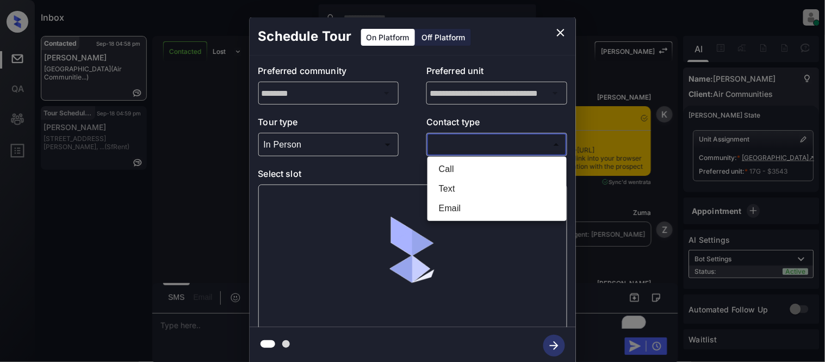
click at [449, 148] on body "Inbox [PERSON_NAME] Cataag Online Set yourself offline Set yourself on break Pr…" at bounding box center [412, 181] width 825 height 362
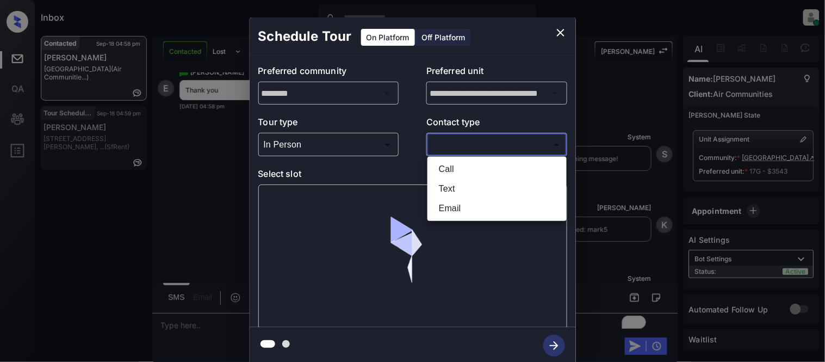
click at [445, 183] on li "Text" at bounding box center [497, 189] width 134 height 20
type input "****"
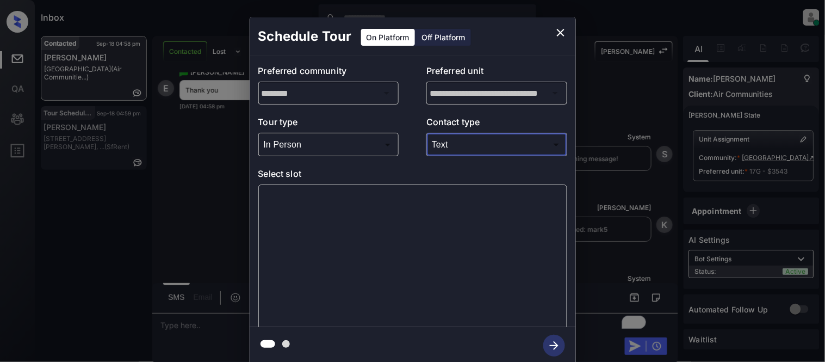
click at [327, 202] on div at bounding box center [412, 256] width 309 height 145
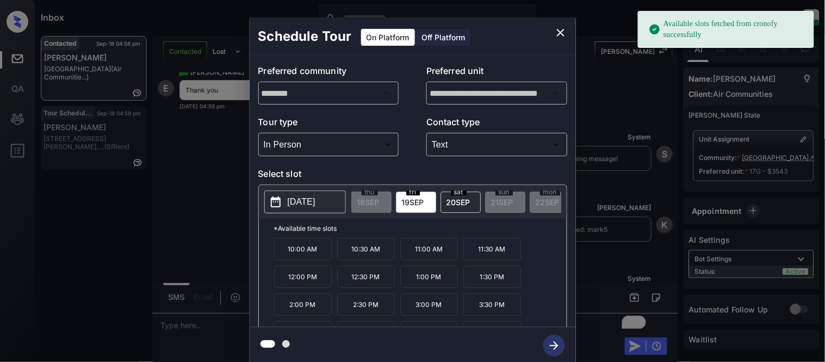
click at [316, 202] on p "[DATE]" at bounding box center [302, 201] width 28 height 13
drag, startPoint x: 281, startPoint y: 257, endPoint x: 355, endPoint y: 257, distance: 73.5
click at [355, 257] on div "10:00 AM 10:30 AM 11:00 AM 11:30 AM 12:00 PM 12:30 PM 1:00 PM 1:30 PM 2:00 PM 2…" at bounding box center [420, 281] width 293 height 87
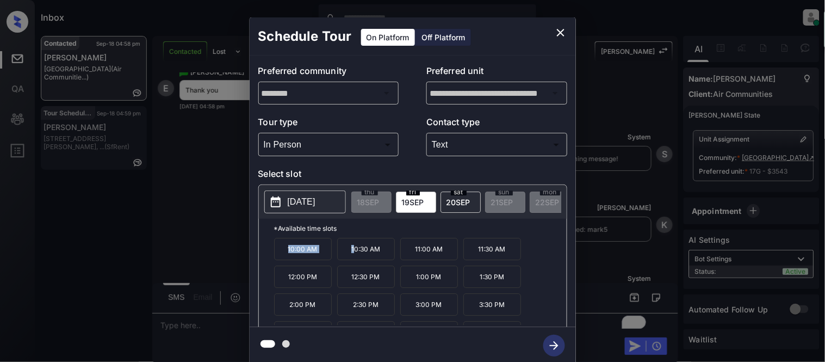
click at [341, 257] on p "10:30 AM" at bounding box center [366, 249] width 58 height 22
drag, startPoint x: 283, startPoint y: 257, endPoint x: 320, endPoint y: 257, distance: 37.0
click at [320, 257] on p "10:00 AM" at bounding box center [303, 249] width 58 height 22
copy p "10:00 AM"
click at [185, 320] on div "**********" at bounding box center [412, 190] width 825 height 381
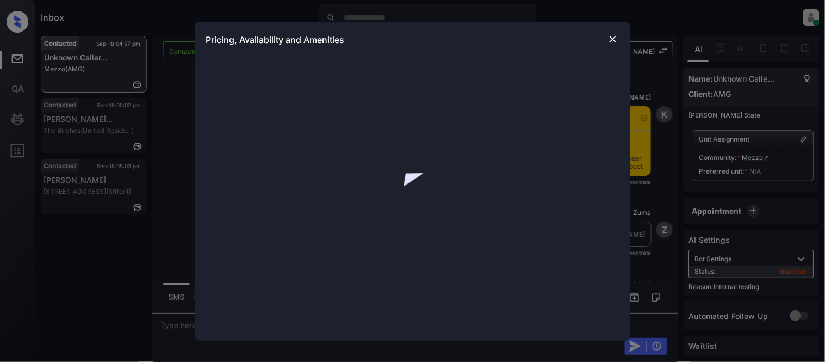
scroll to position [1370, 0]
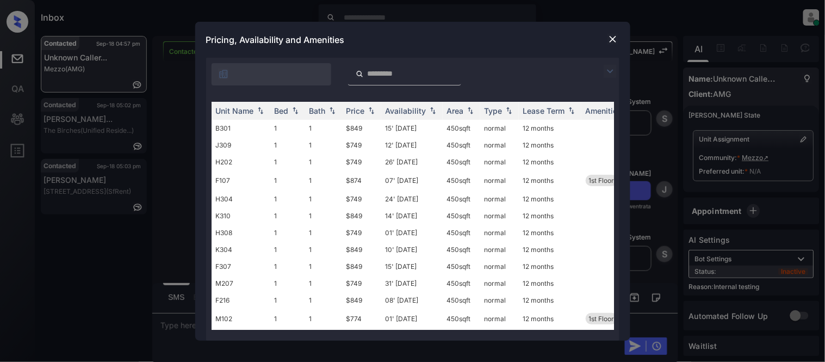
click at [611, 74] on img at bounding box center [610, 71] width 13 height 13
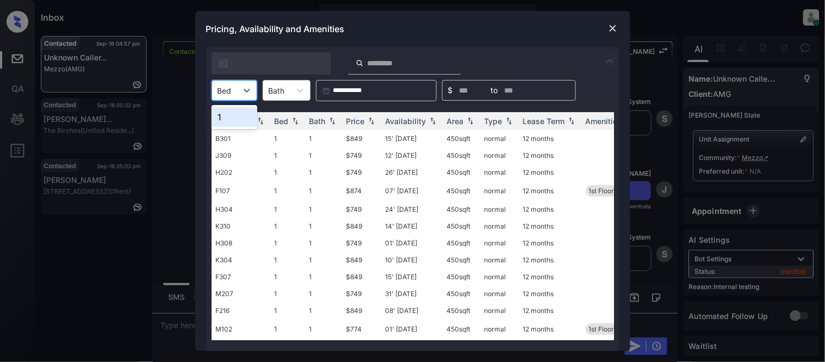
click at [227, 83] on div "Bed" at bounding box center [224, 91] width 25 height 16
click at [227, 112] on div "1" at bounding box center [235, 117] width 46 height 20
click at [362, 115] on th "Price" at bounding box center [361, 121] width 39 height 18
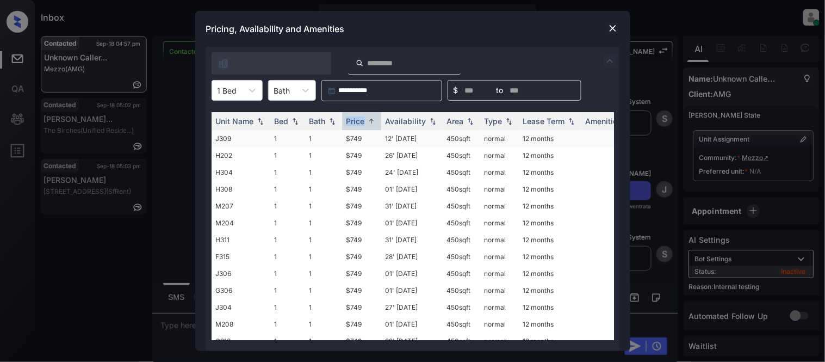
click at [358, 131] on td "$749" at bounding box center [361, 138] width 39 height 17
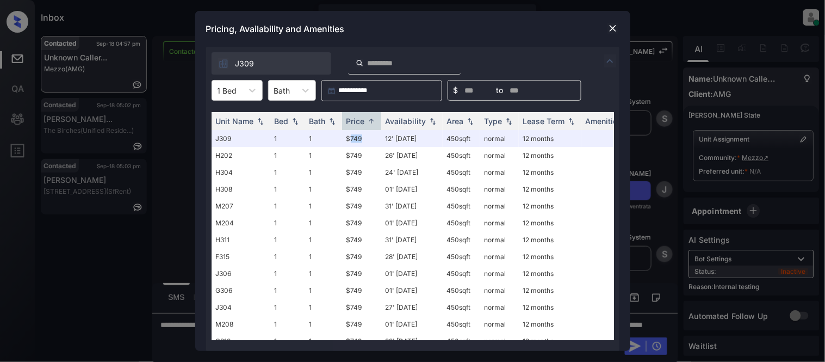
click at [615, 29] on img at bounding box center [613, 28] width 11 height 11
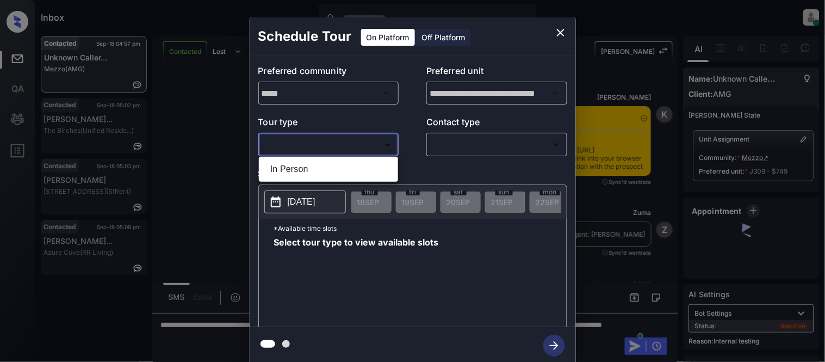
click at [365, 167] on li "In Person" at bounding box center [329, 169] width 134 height 20
type input "********"
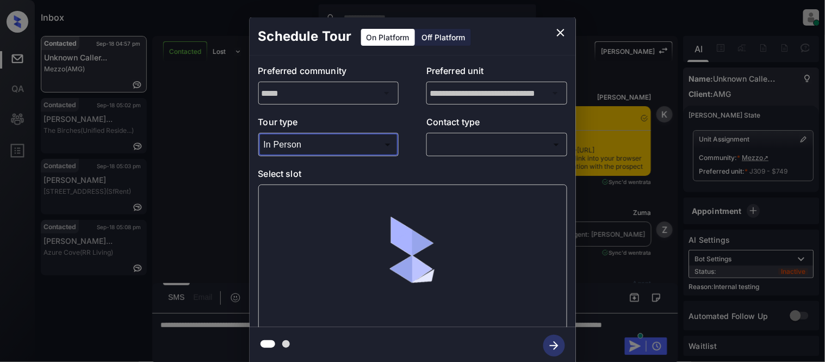
scroll to position [644, 0]
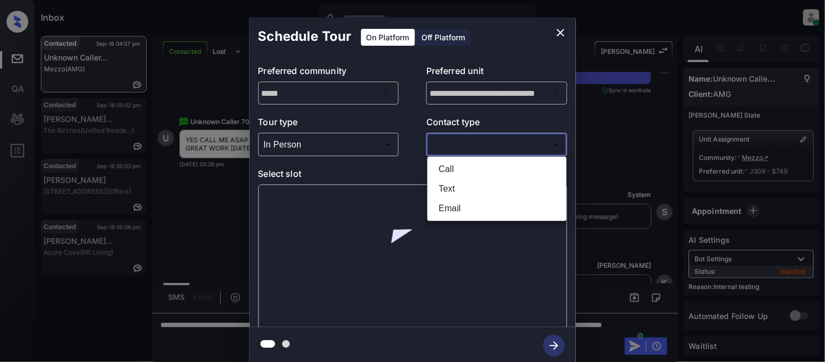
click at [450, 144] on body "Inbox [PERSON_NAME] Cataag Online Set yourself offline Set yourself on break Pr…" at bounding box center [412, 181] width 825 height 362
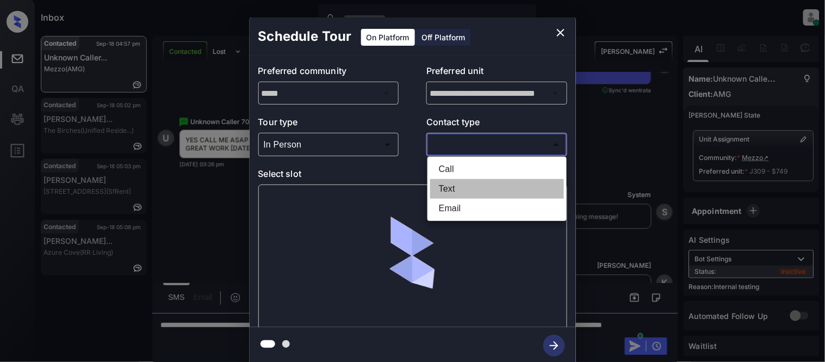
click at [450, 183] on li "Text" at bounding box center [497, 189] width 134 height 20
type input "****"
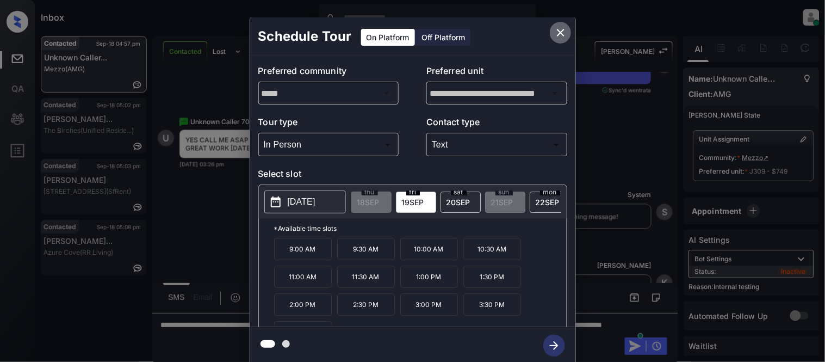
click at [566, 35] on icon "close" at bounding box center [561, 32] width 13 height 13
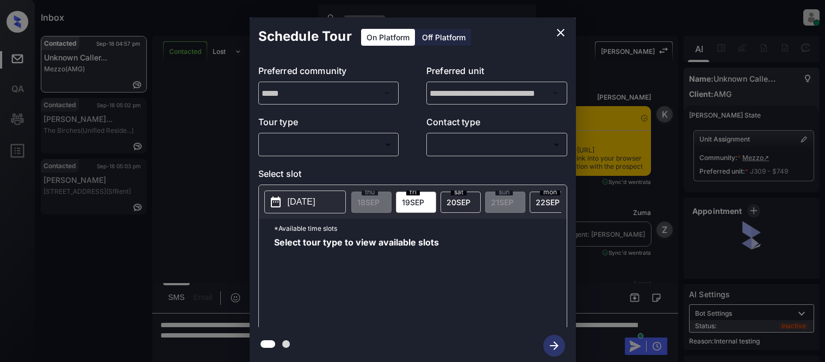
click at [343, 150] on body "Inbox Kristina Cataag Online Set yourself offline Set yourself on break Profile…" at bounding box center [412, 181] width 825 height 362
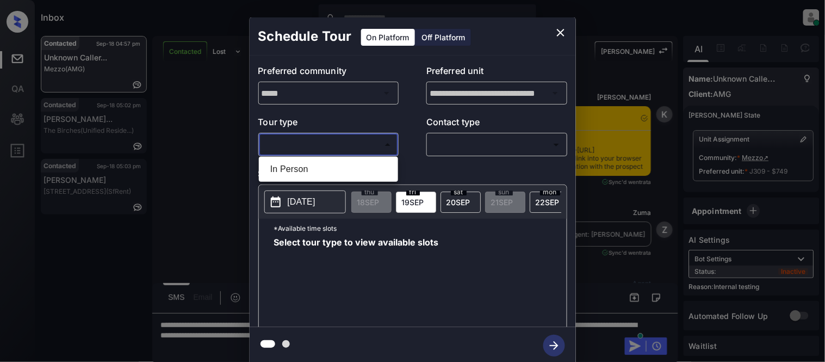
scroll to position [1985, 0]
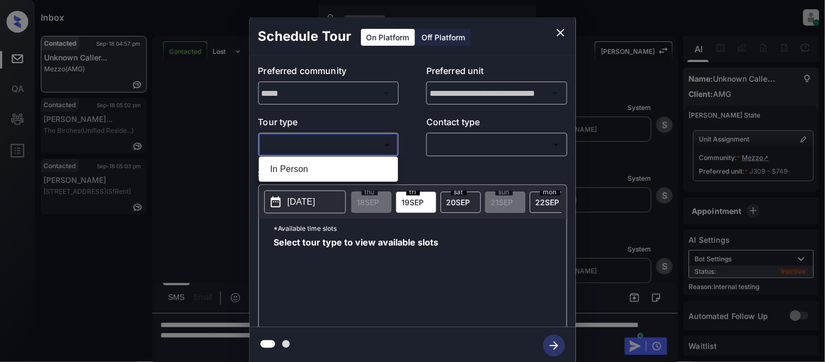
click at [336, 164] on li "In Person" at bounding box center [329, 169] width 134 height 20
type input "********"
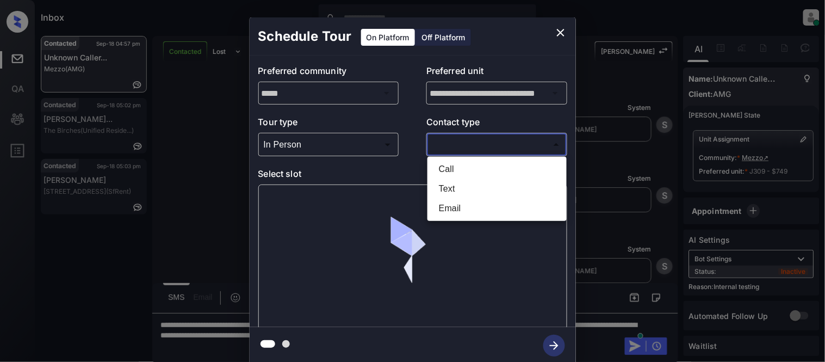
click at [468, 149] on body "Inbox Kristina Cataag Online Set yourself offline Set yourself on break Profile…" at bounding box center [412, 181] width 825 height 362
click at [452, 187] on li "Text" at bounding box center [497, 189] width 134 height 20
type input "****"
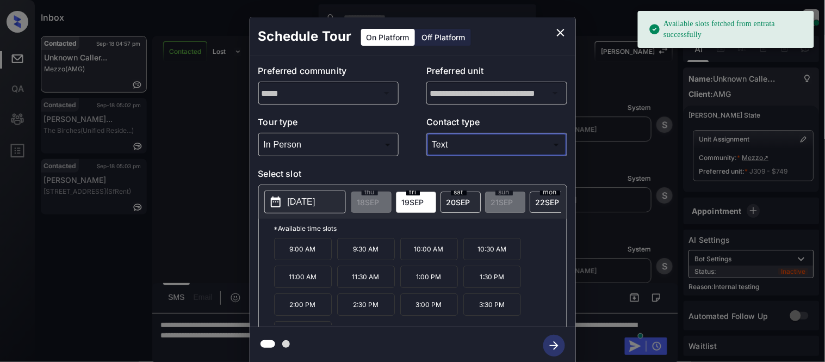
click at [303, 260] on p "9:00 AM" at bounding box center [303, 249] width 58 height 22
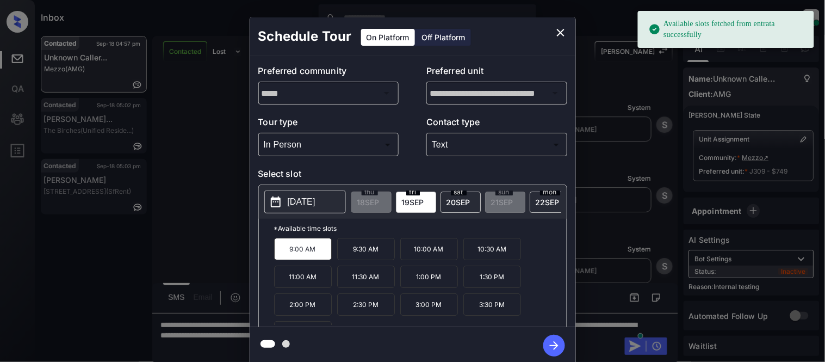
click at [556, 342] on icon "button" at bounding box center [555, 346] width 22 height 22
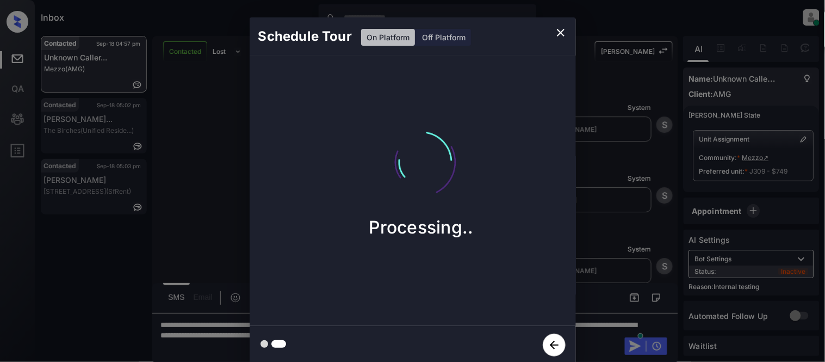
click at [605, 257] on div "Schedule Tour On Platform Off Platform Processing.." at bounding box center [412, 190] width 825 height 381
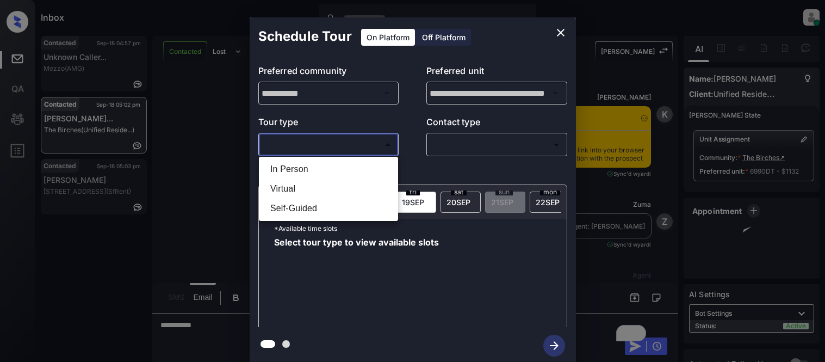
click at [305, 164] on li "In Person" at bounding box center [329, 169] width 134 height 20
click at [460, 149] on div at bounding box center [412, 181] width 825 height 362
type input "********"
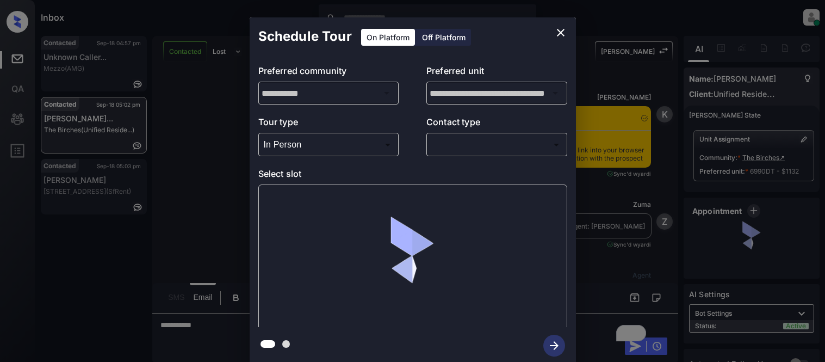
click at [460, 149] on body "Inbox Kristina Cataag Online Set yourself offline Set yourself on break Profile…" at bounding box center [412, 181] width 825 height 362
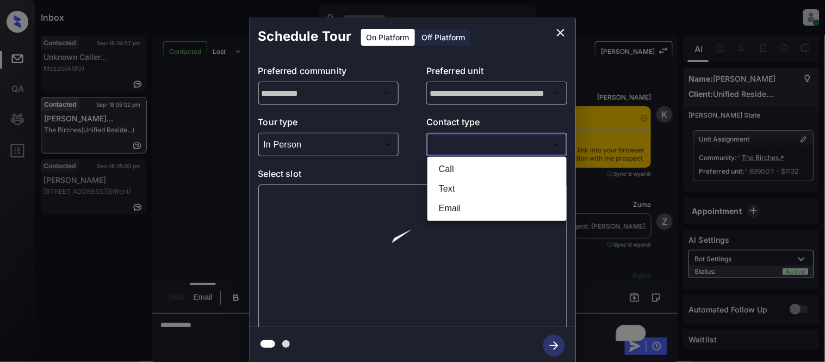
scroll to position [3035, 0]
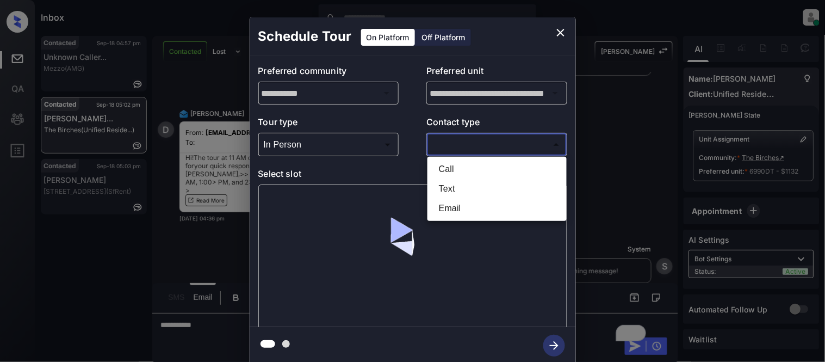
click at [196, 85] on div at bounding box center [412, 181] width 825 height 362
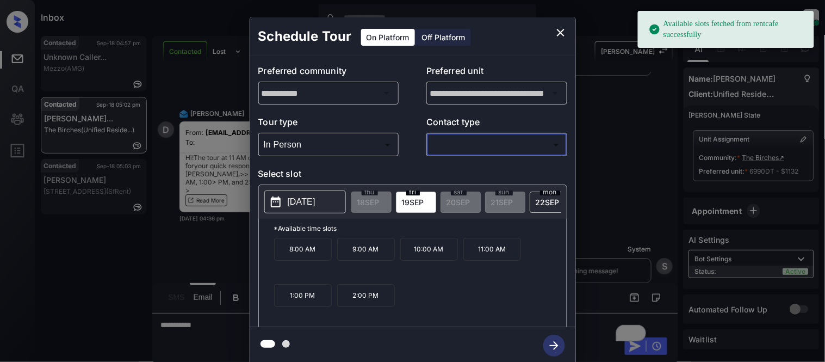
click at [636, 180] on div "**********" at bounding box center [412, 190] width 825 height 381
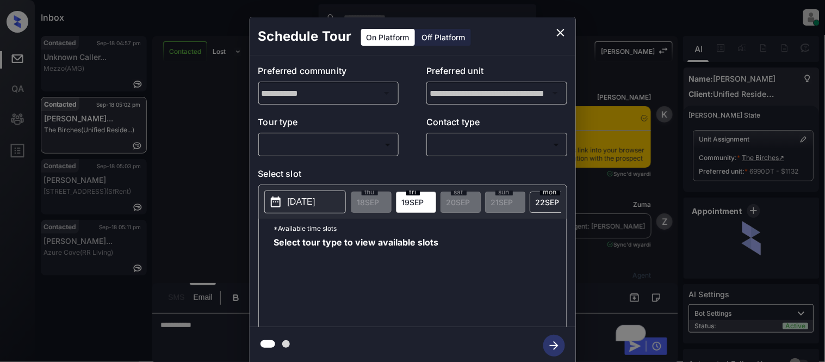
click at [371, 143] on body "Inbox [PERSON_NAME] Cataag Online Set yourself offline Set yourself on break Pr…" at bounding box center [412, 181] width 825 height 362
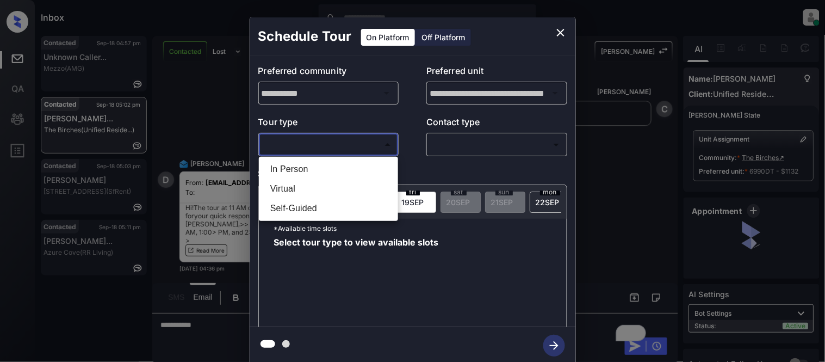
click at [326, 173] on li "In Person" at bounding box center [329, 169] width 134 height 20
type input "********"
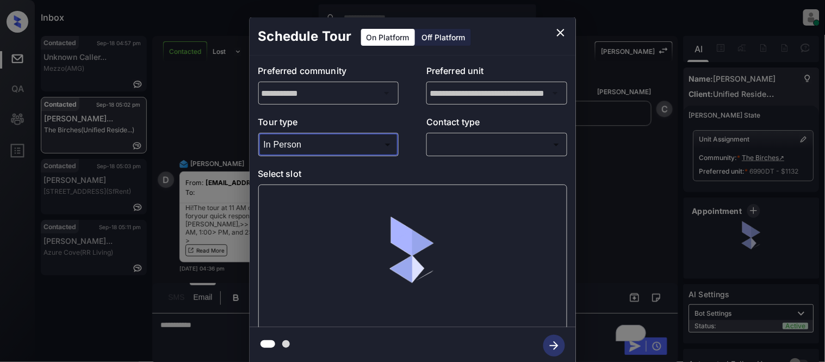
click at [441, 143] on div "In Person Virtual Self-Guided" at bounding box center [412, 181] width 825 height 362
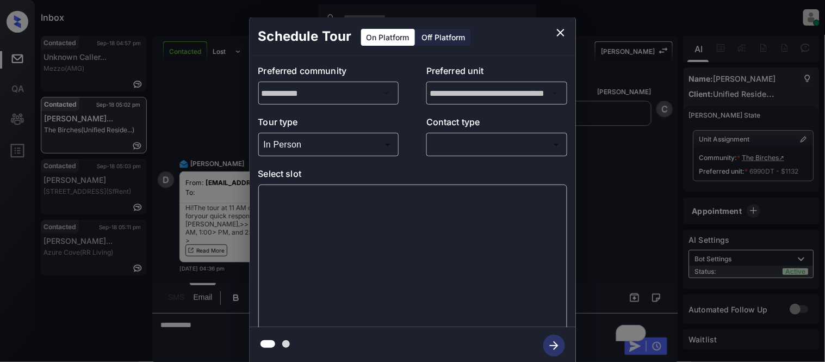
click at [443, 150] on body "Inbox [PERSON_NAME] Cataag Online Set yourself offline Set yourself on break Pr…" at bounding box center [412, 181] width 825 height 362
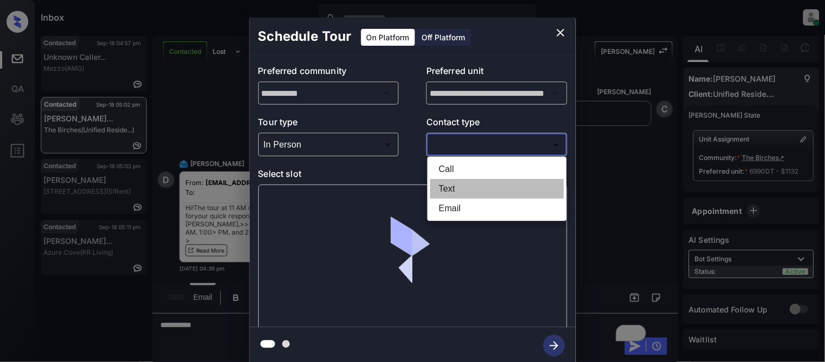
click at [446, 188] on li "Text" at bounding box center [497, 189] width 134 height 20
type input "****"
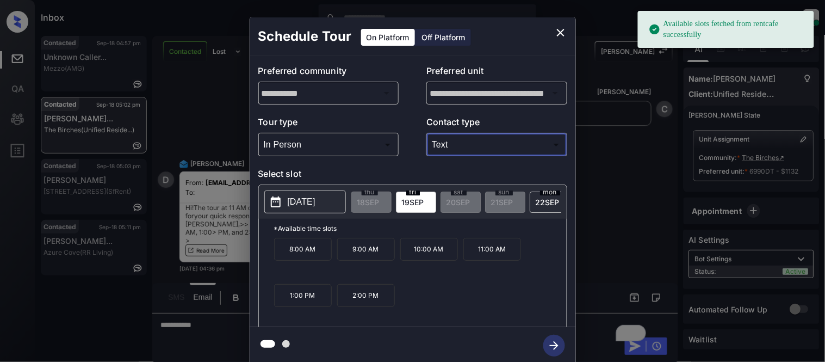
click at [308, 202] on p "[DATE]" at bounding box center [302, 201] width 28 height 13
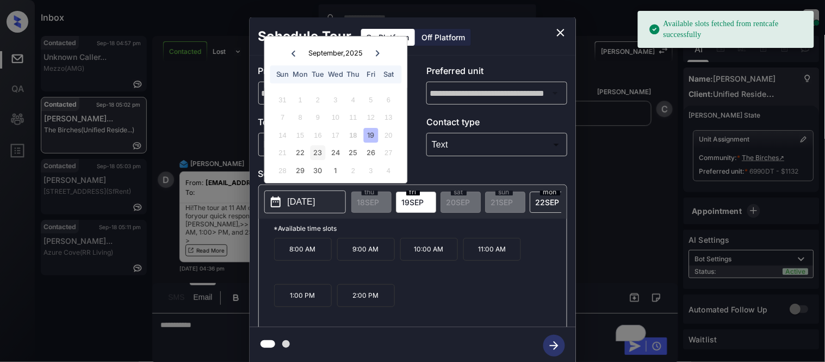
click at [319, 154] on div "23" at bounding box center [318, 153] width 15 height 15
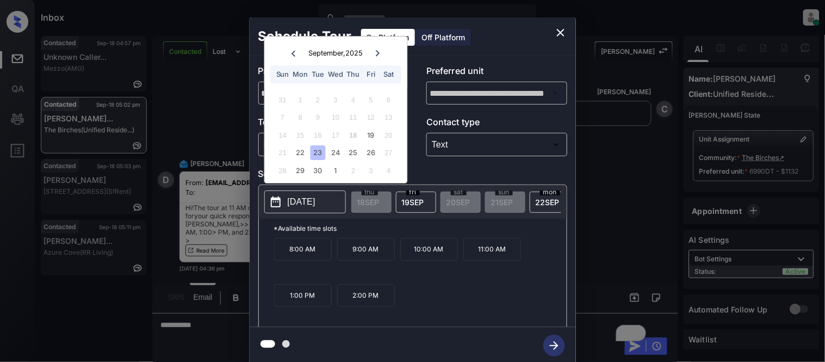
click at [477, 261] on p "11:00 AM" at bounding box center [493, 249] width 58 height 23
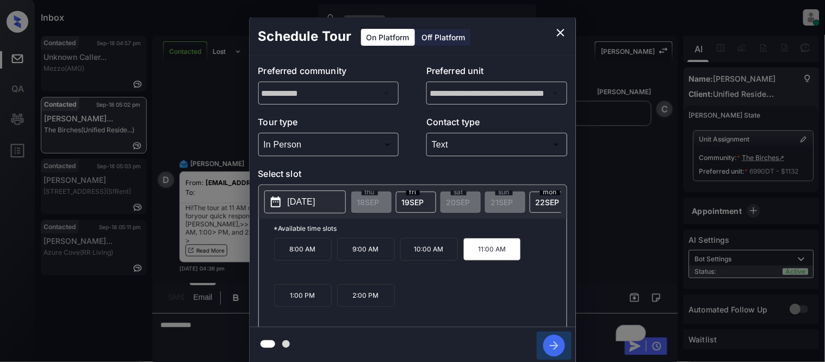
click at [562, 343] on icon "button" at bounding box center [555, 346] width 22 height 22
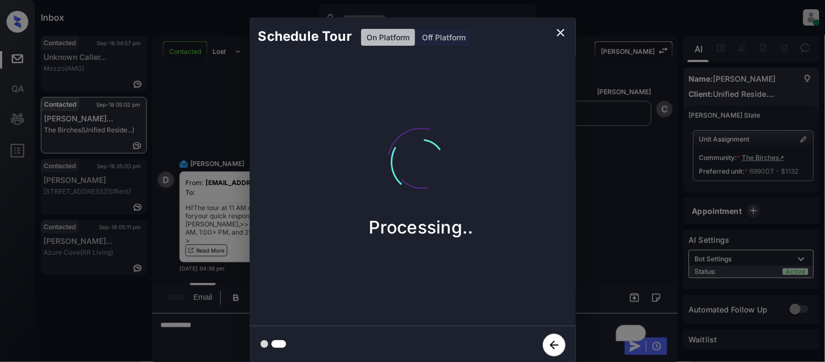
click at [613, 236] on div "Schedule Tour On Platform Off Platform Processing.." at bounding box center [412, 190] width 825 height 381
